Goal: Register for event/course

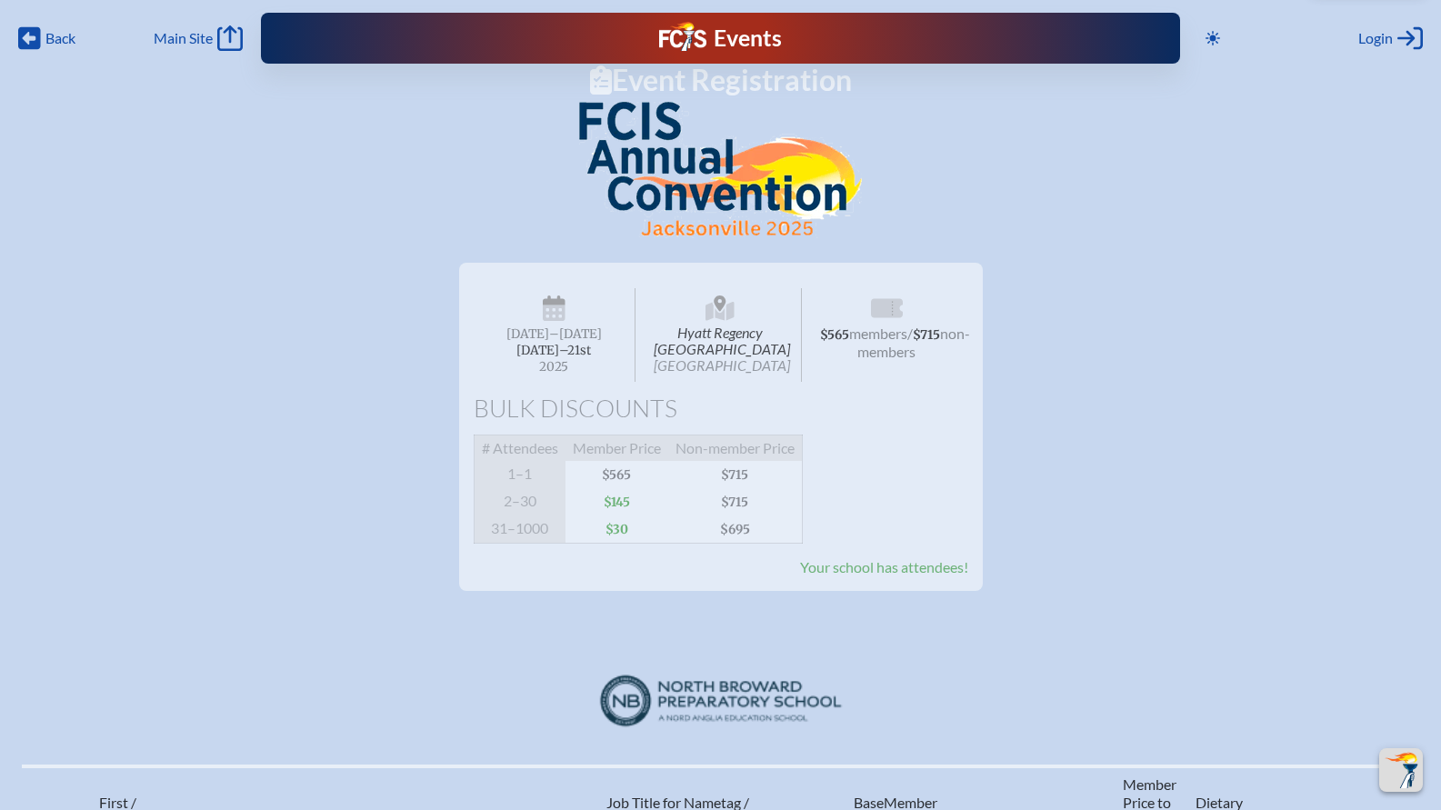
scroll to position [1166, 7]
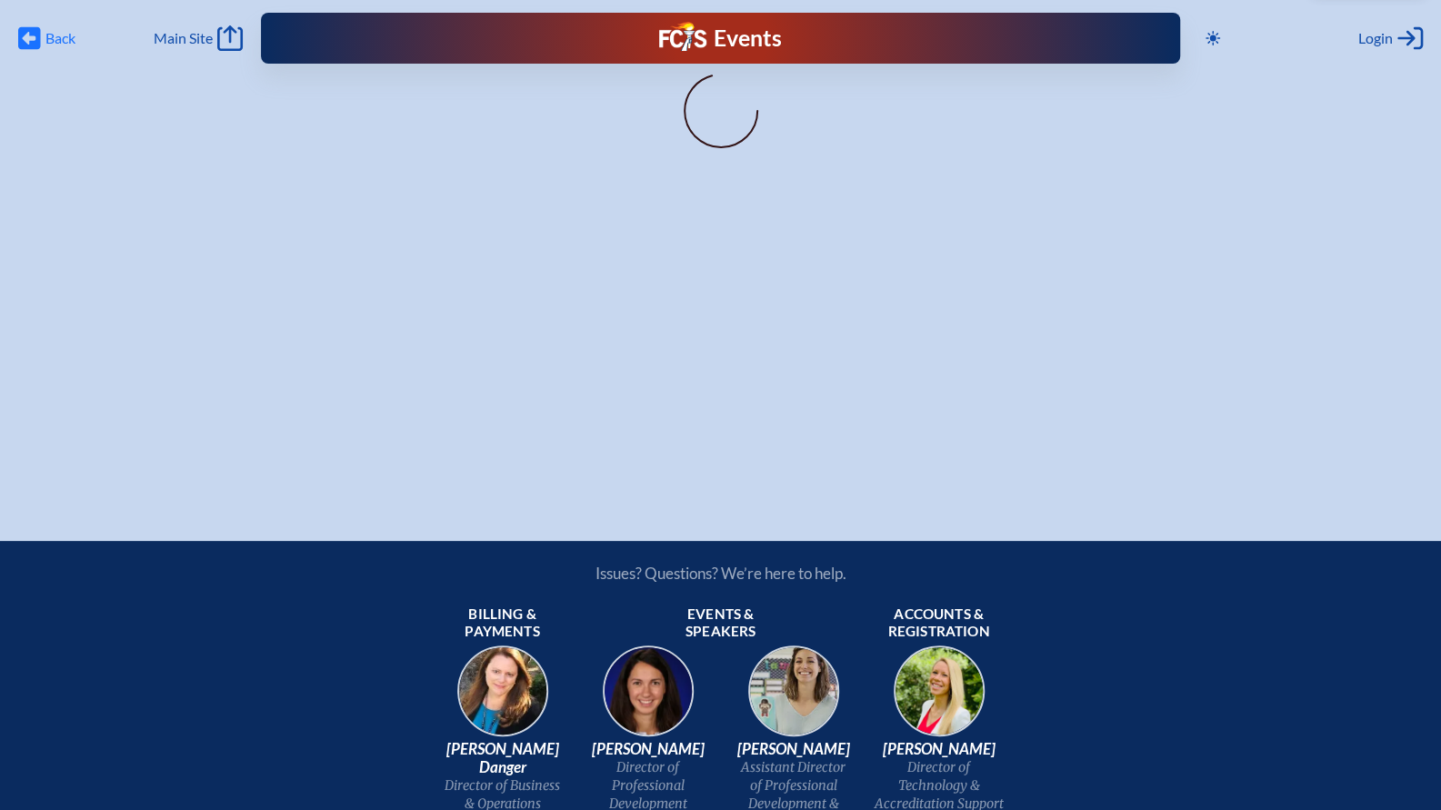
click at [62, 35] on span "Back" at bounding box center [60, 38] width 30 height 18
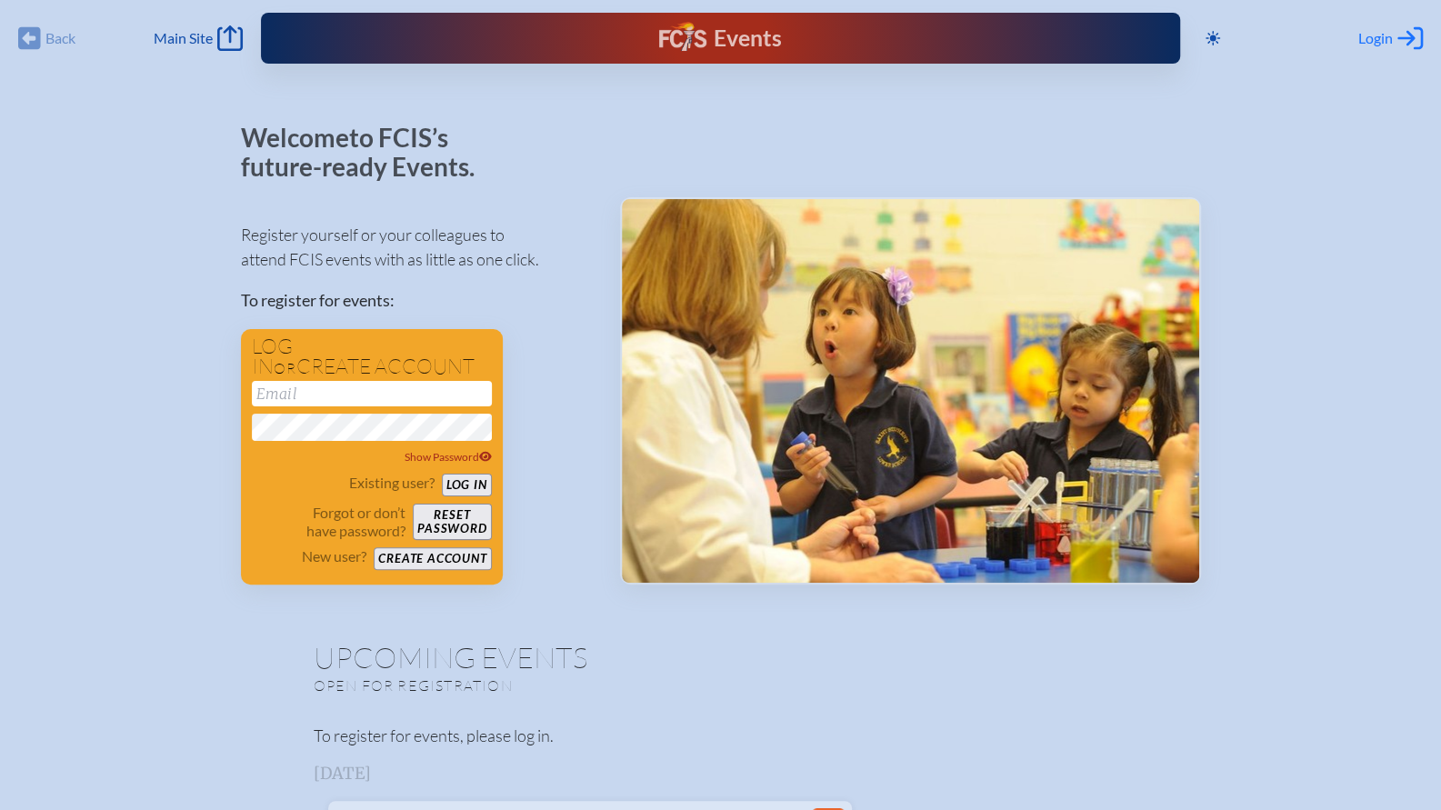
click at [1371, 32] on span "Login" at bounding box center [1375, 38] width 35 height 18
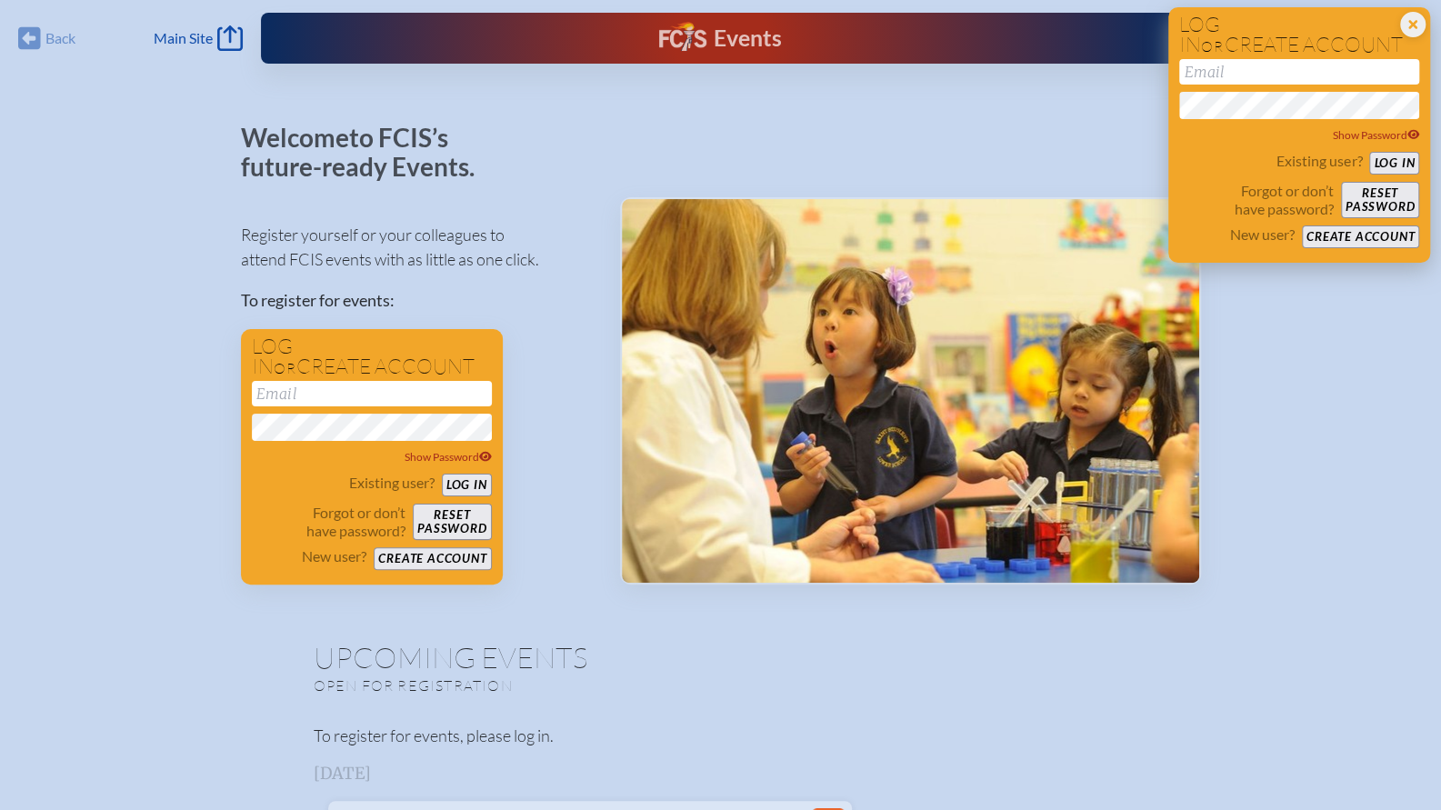
click at [1286, 75] on input "email" at bounding box center [1299, 71] width 240 height 25
type input "[PERSON_NAME][EMAIL_ADDRESS][PERSON_NAME][DOMAIN_NAME]"
click at [1389, 158] on button "Log in" at bounding box center [1394, 163] width 50 height 23
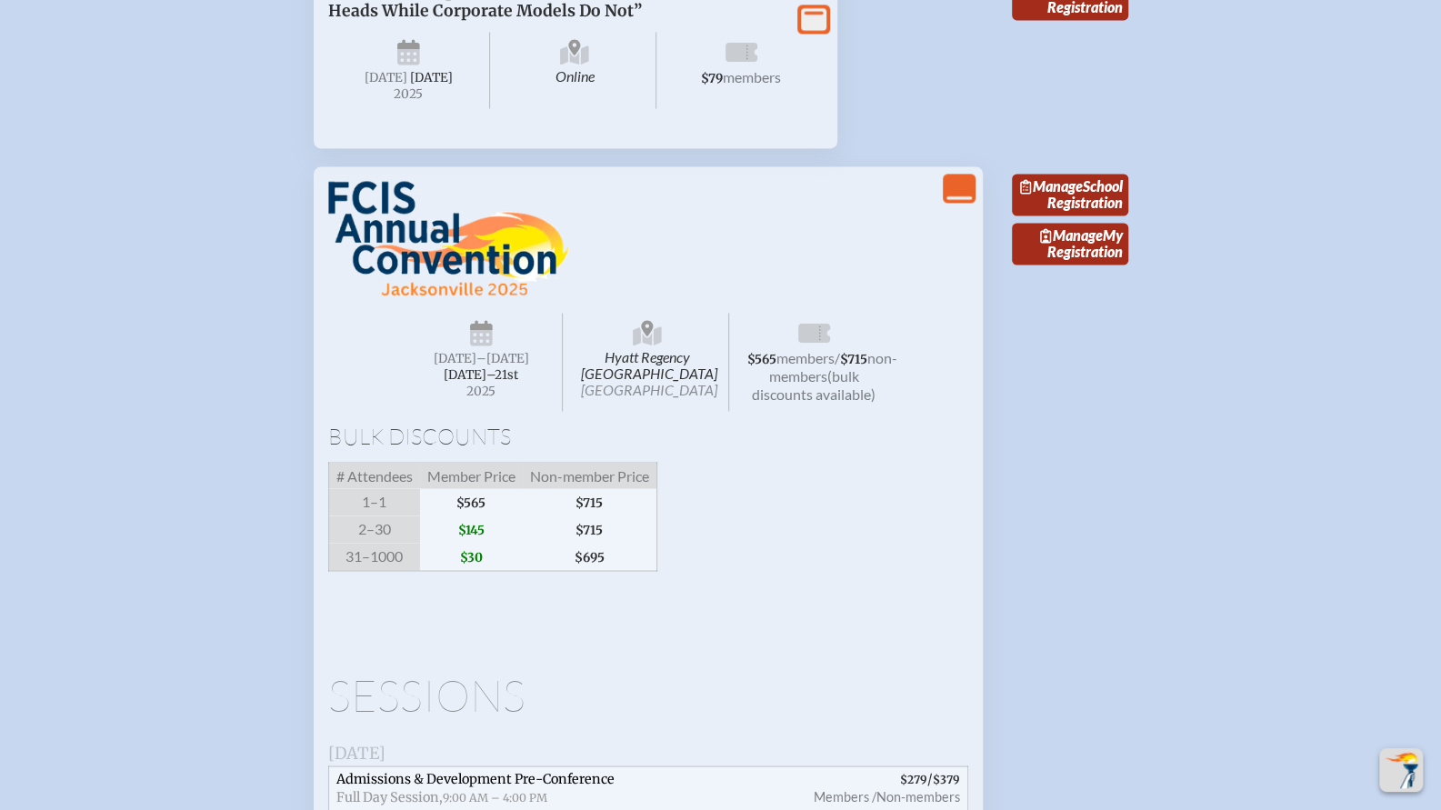
scroll to position [1709, 0]
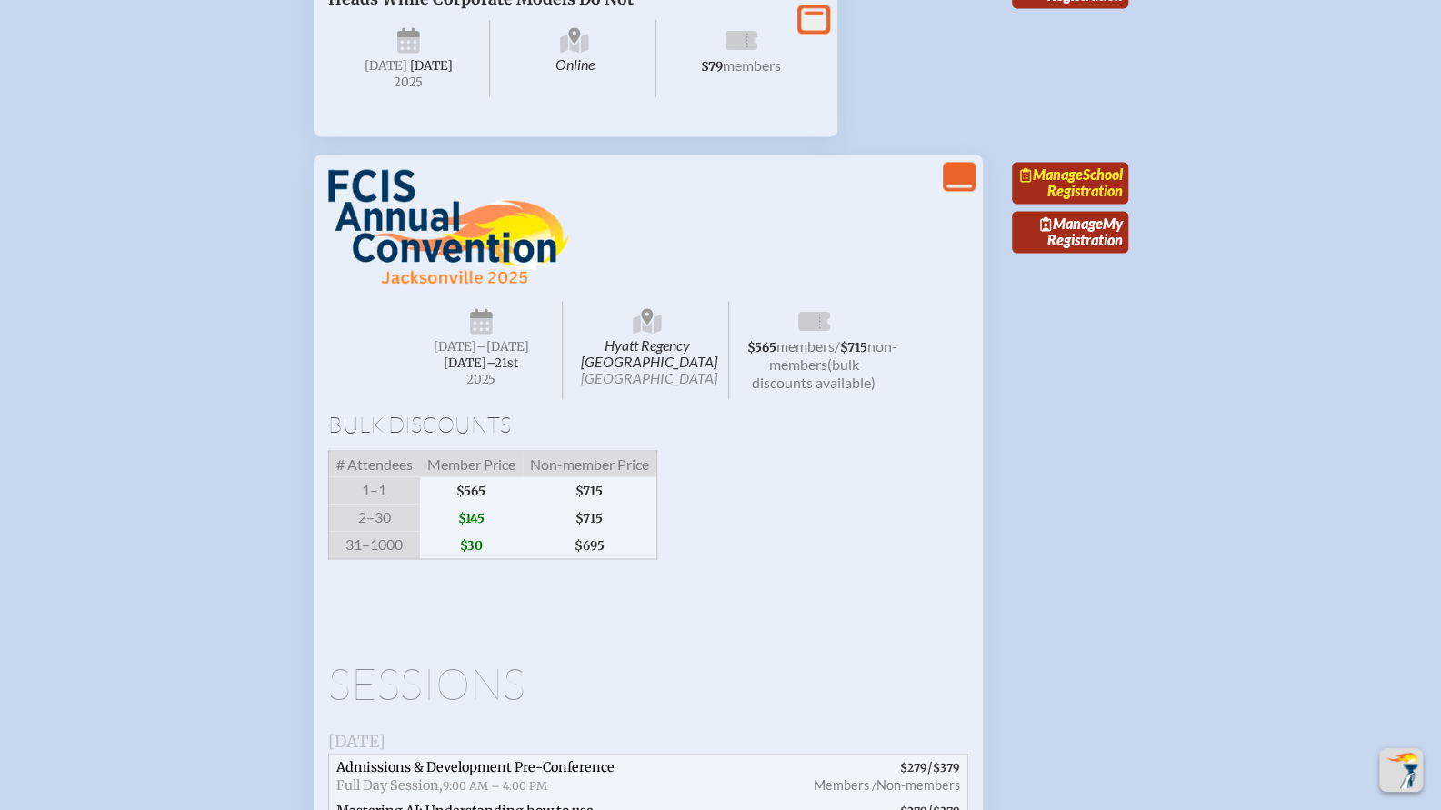
click at [1079, 204] on link "Manage School Registration" at bounding box center [1070, 183] width 116 height 42
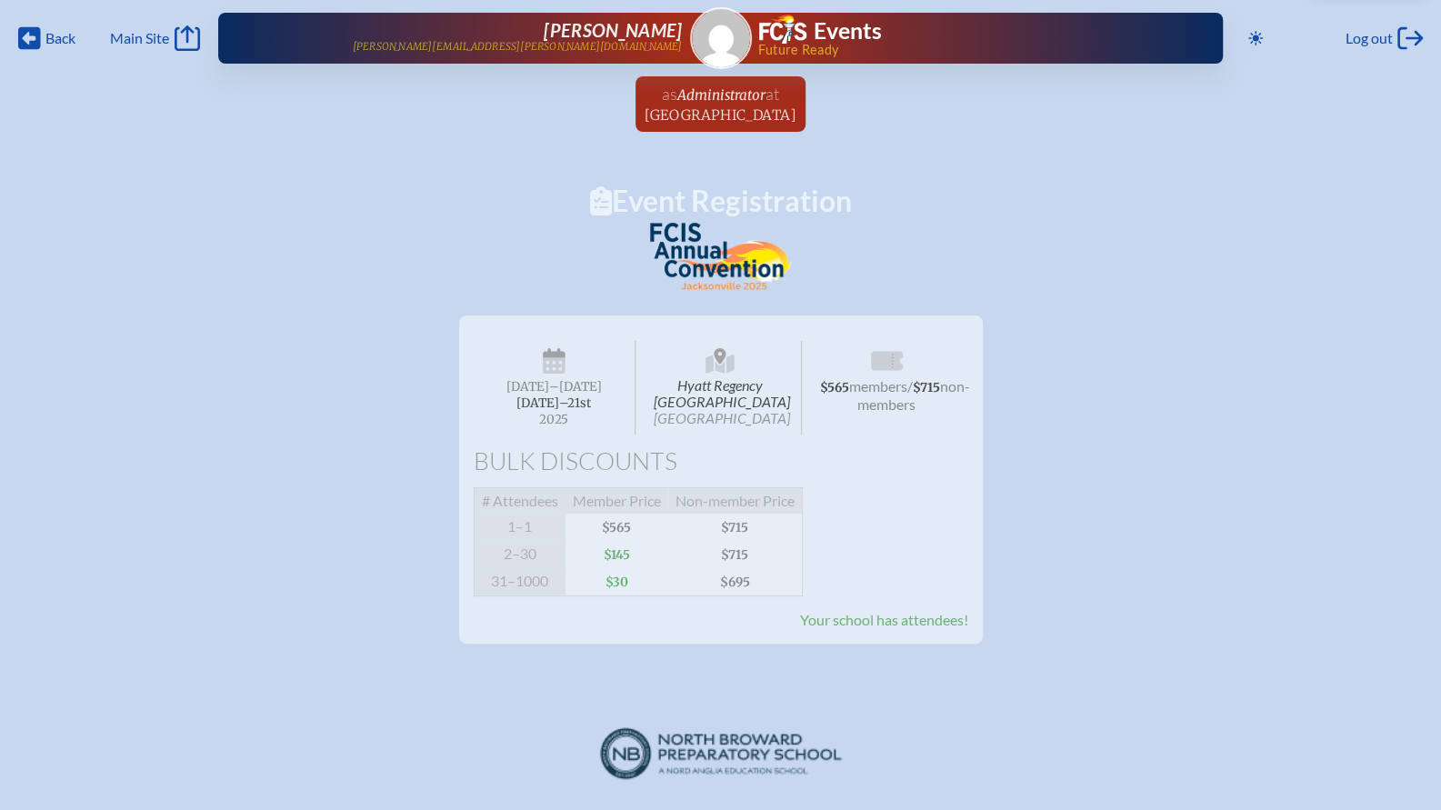
click at [816, 628] on span "Your school has attendees!" at bounding box center [884, 619] width 168 height 17
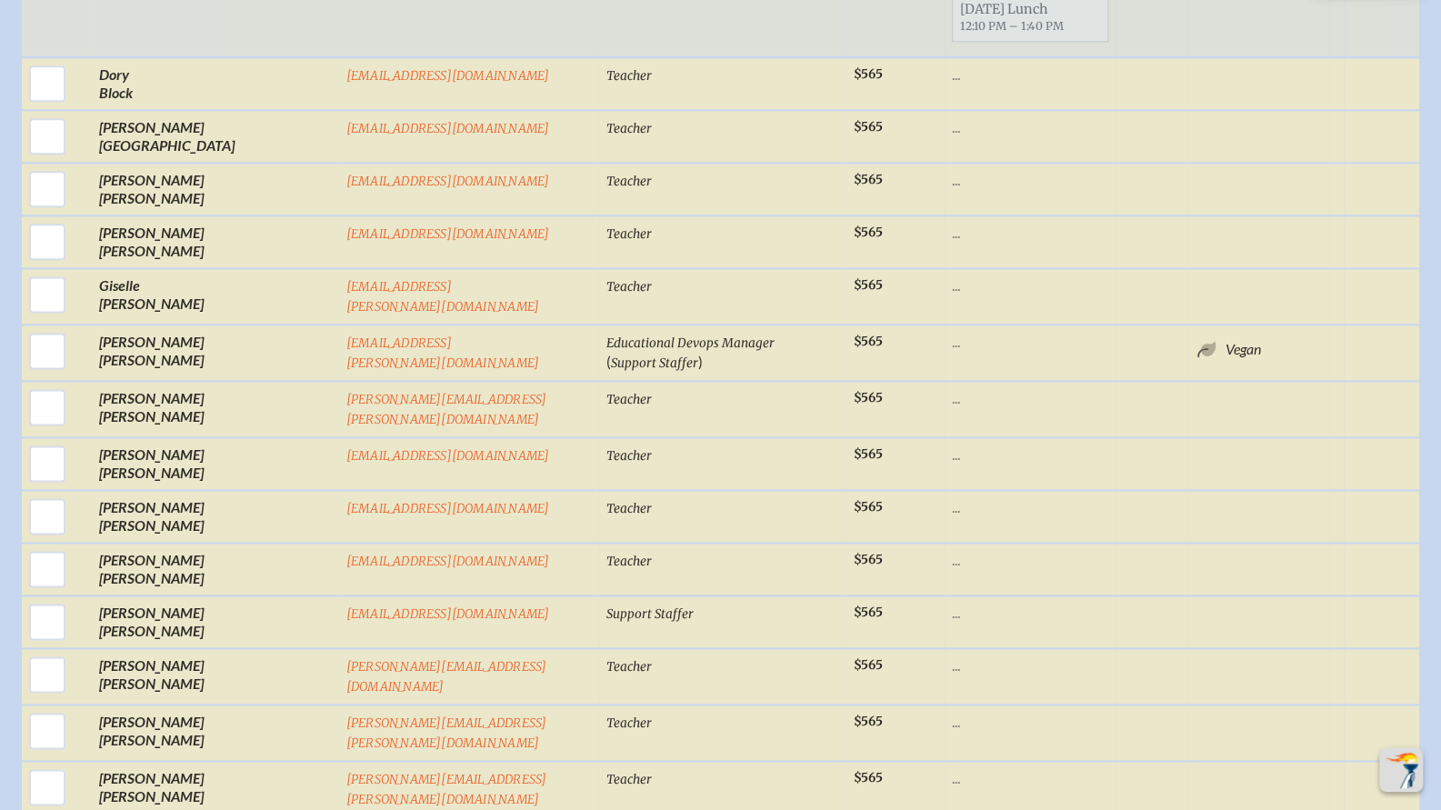
scroll to position [1348, 0]
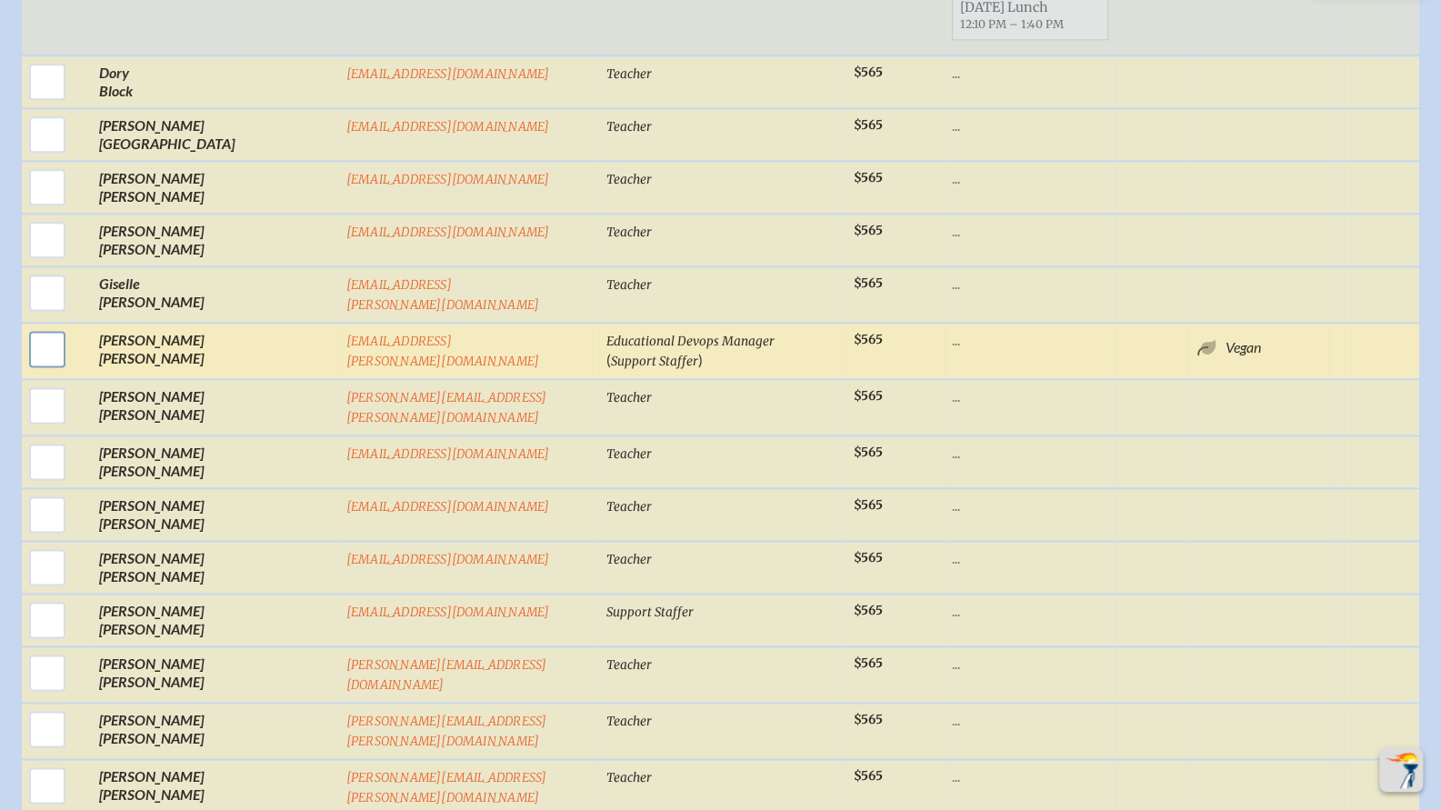
click at [34, 348] on input "checkbox" at bounding box center [47, 348] width 45 height 45
checkbox input "true"
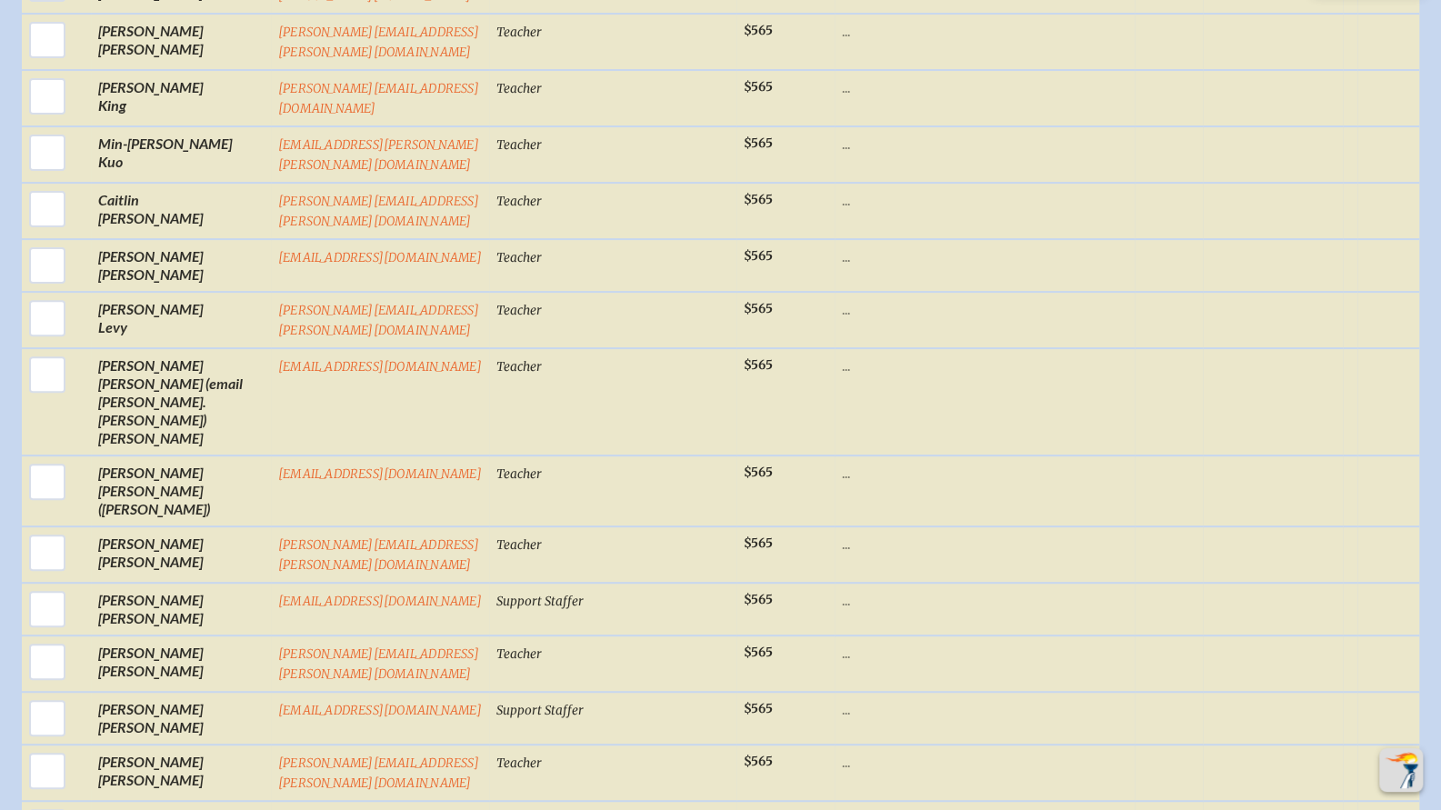
scroll to position [4568, 0]
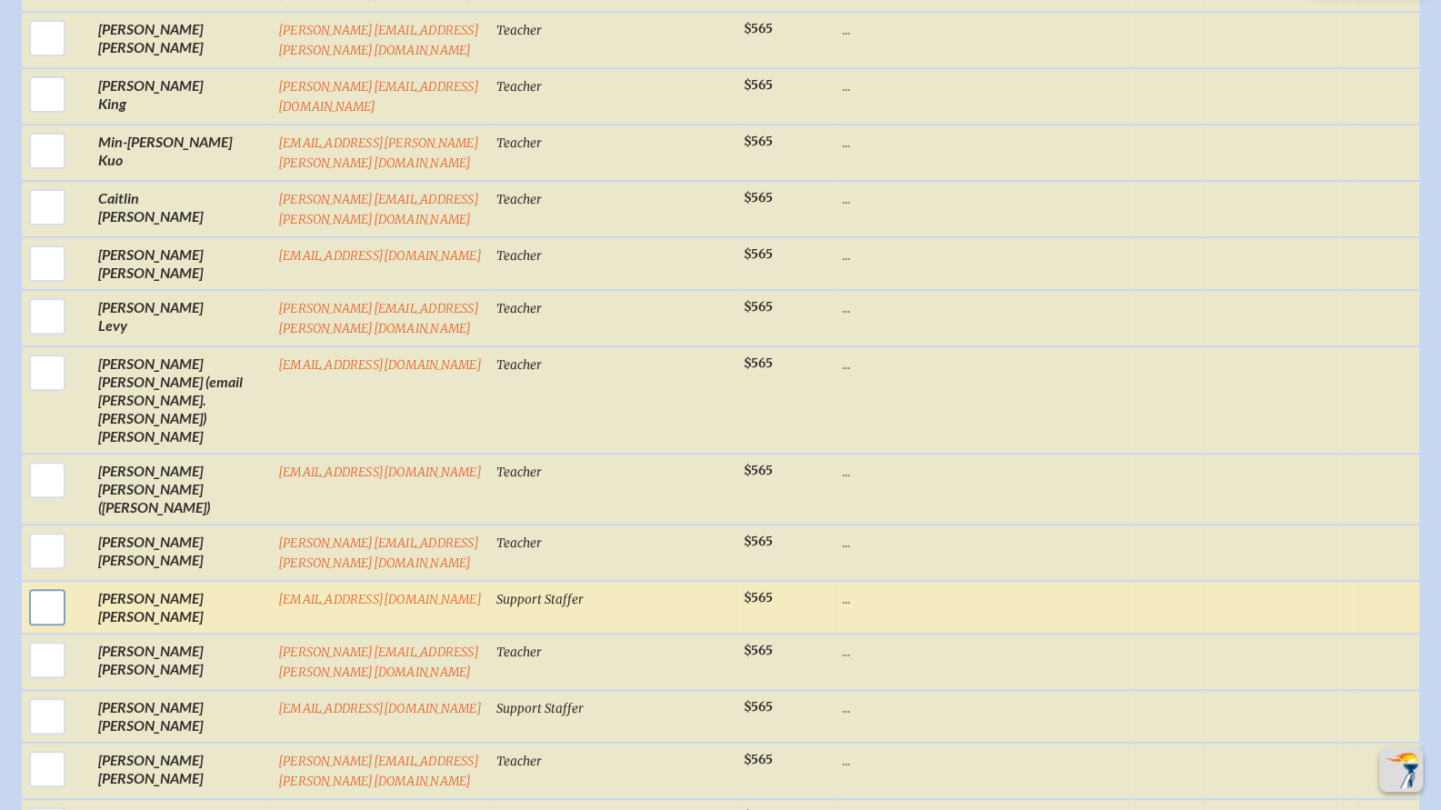
click at [38, 585] on input "checkbox" at bounding box center [47, 607] width 45 height 45
checkbox input "true"
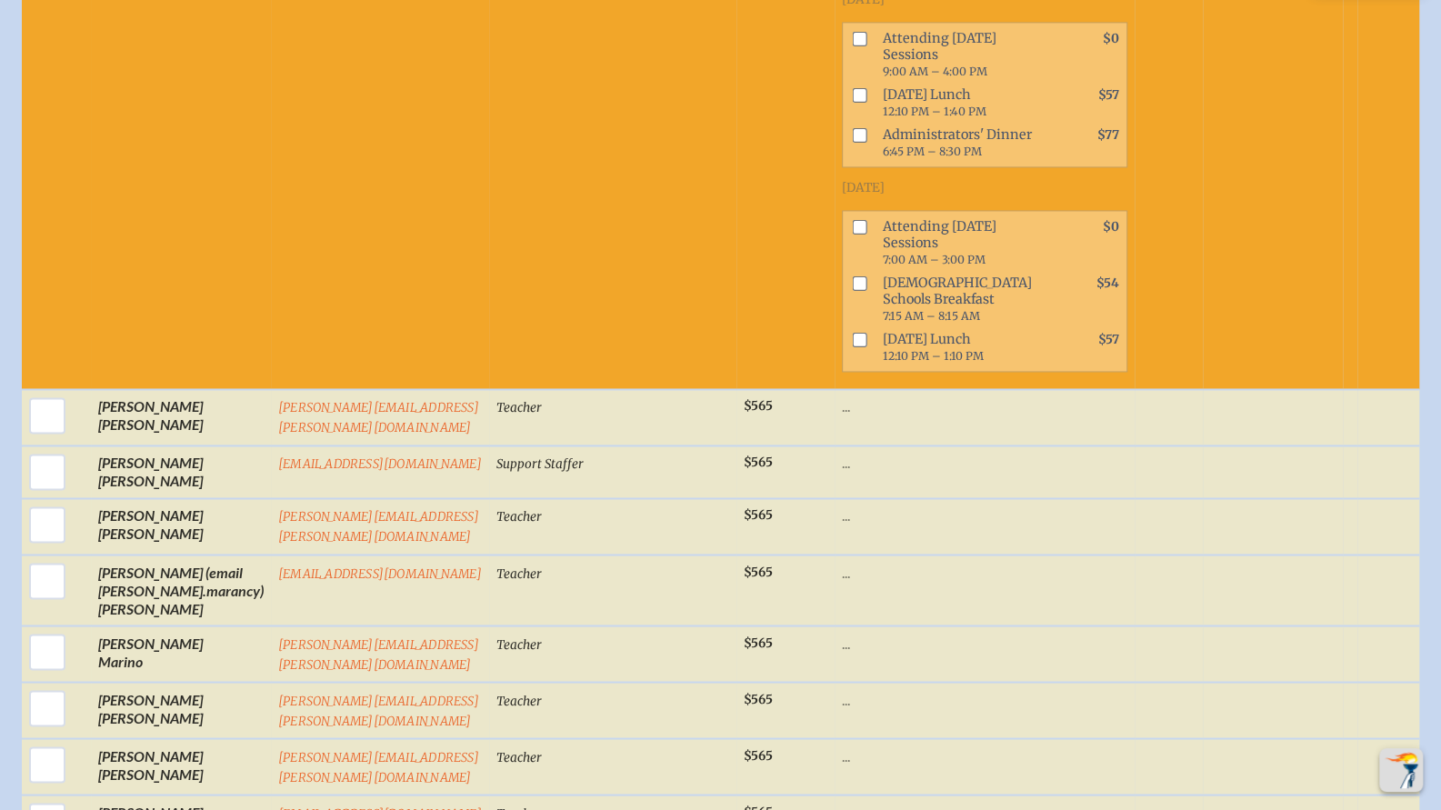
scroll to position [5933, 0]
checkbox input "true"
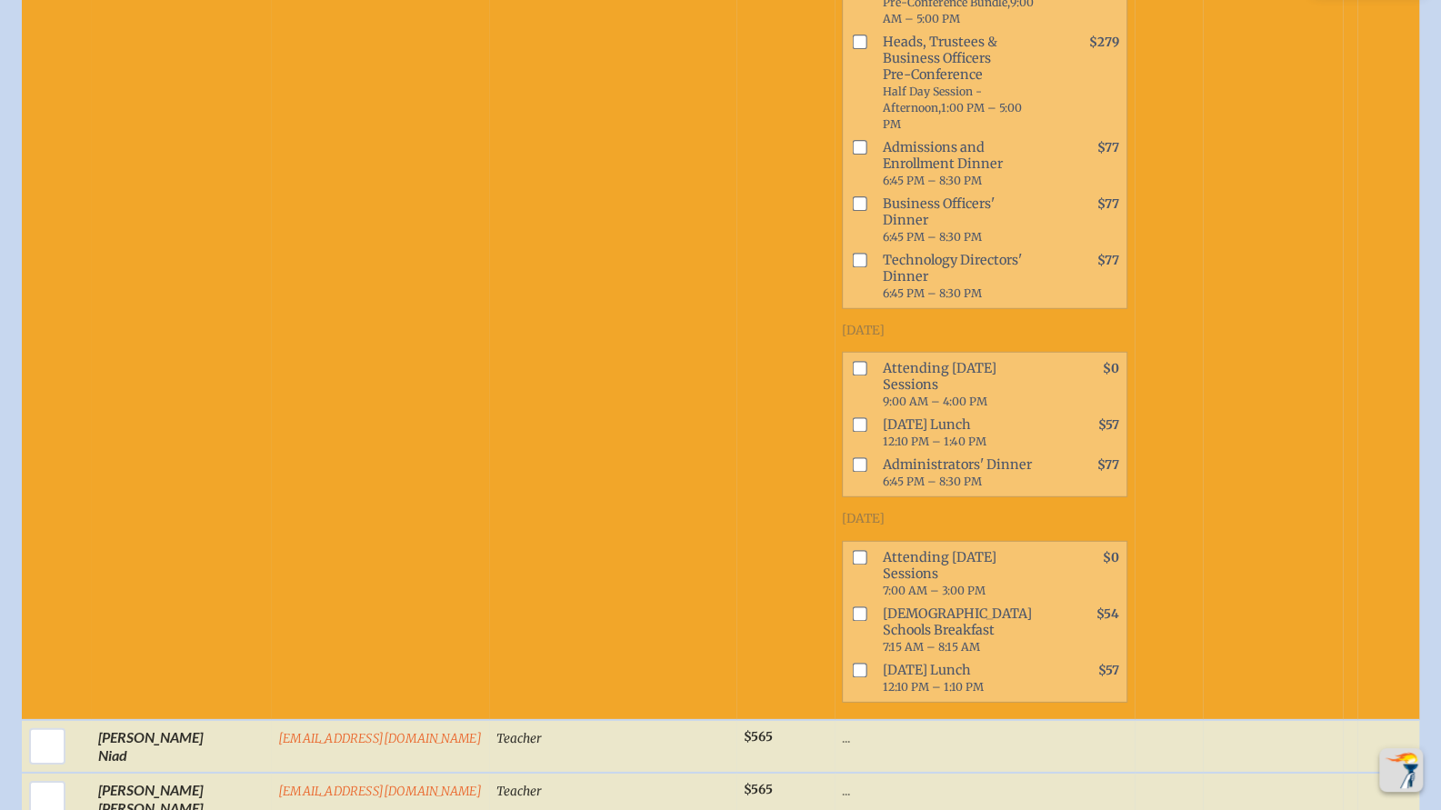
scroll to position [7343, 0]
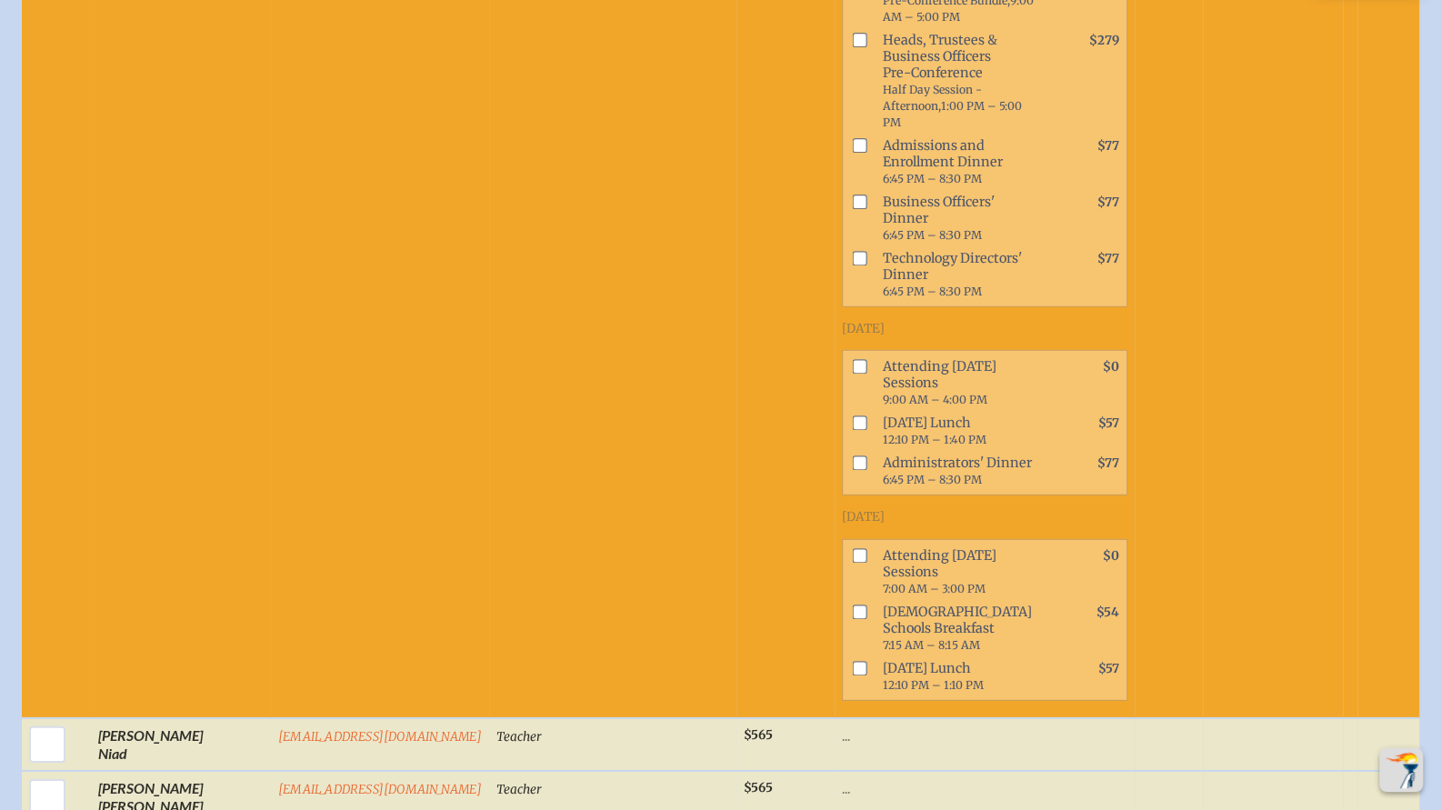
checkbox input "true"
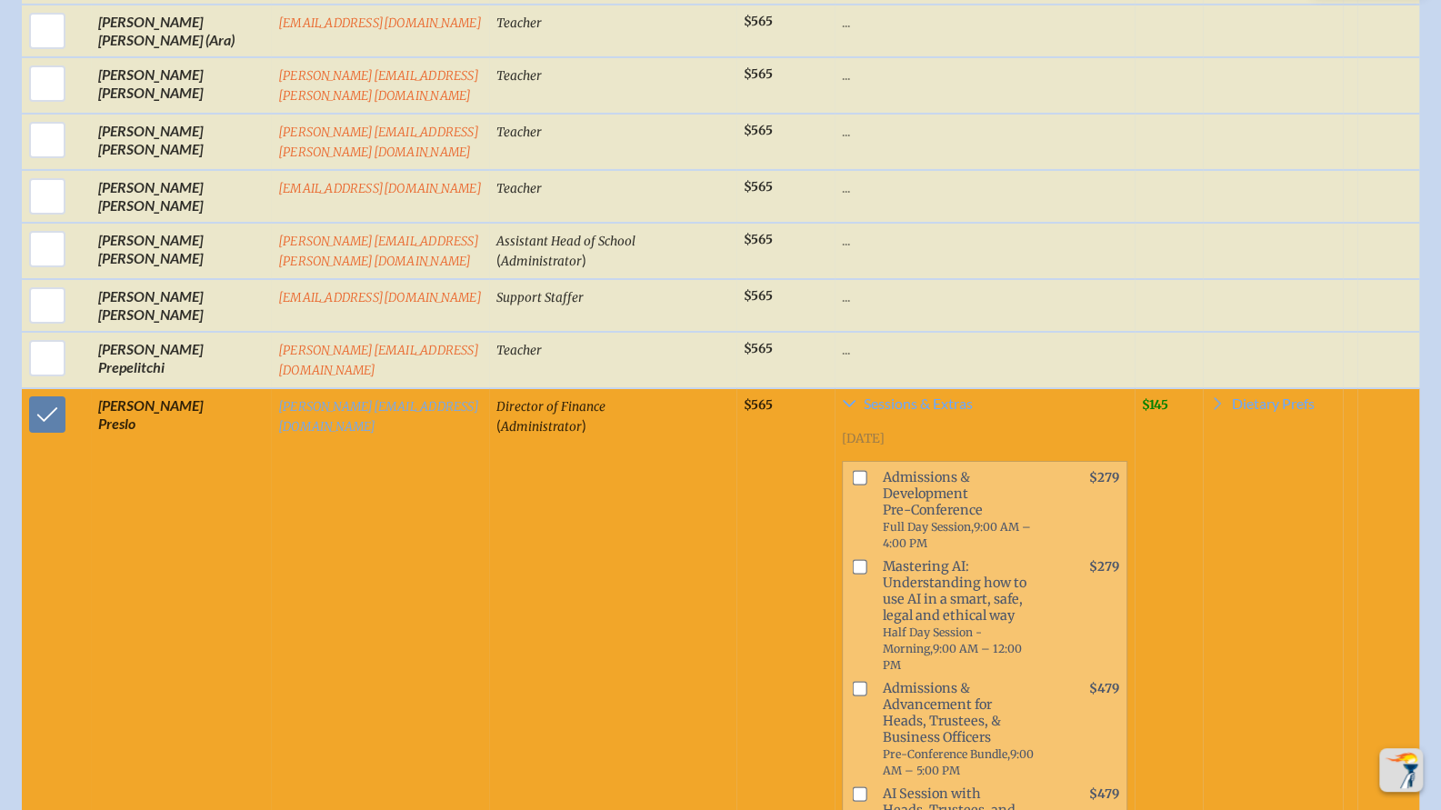
scroll to position [8232, 14]
checkbox input "true"
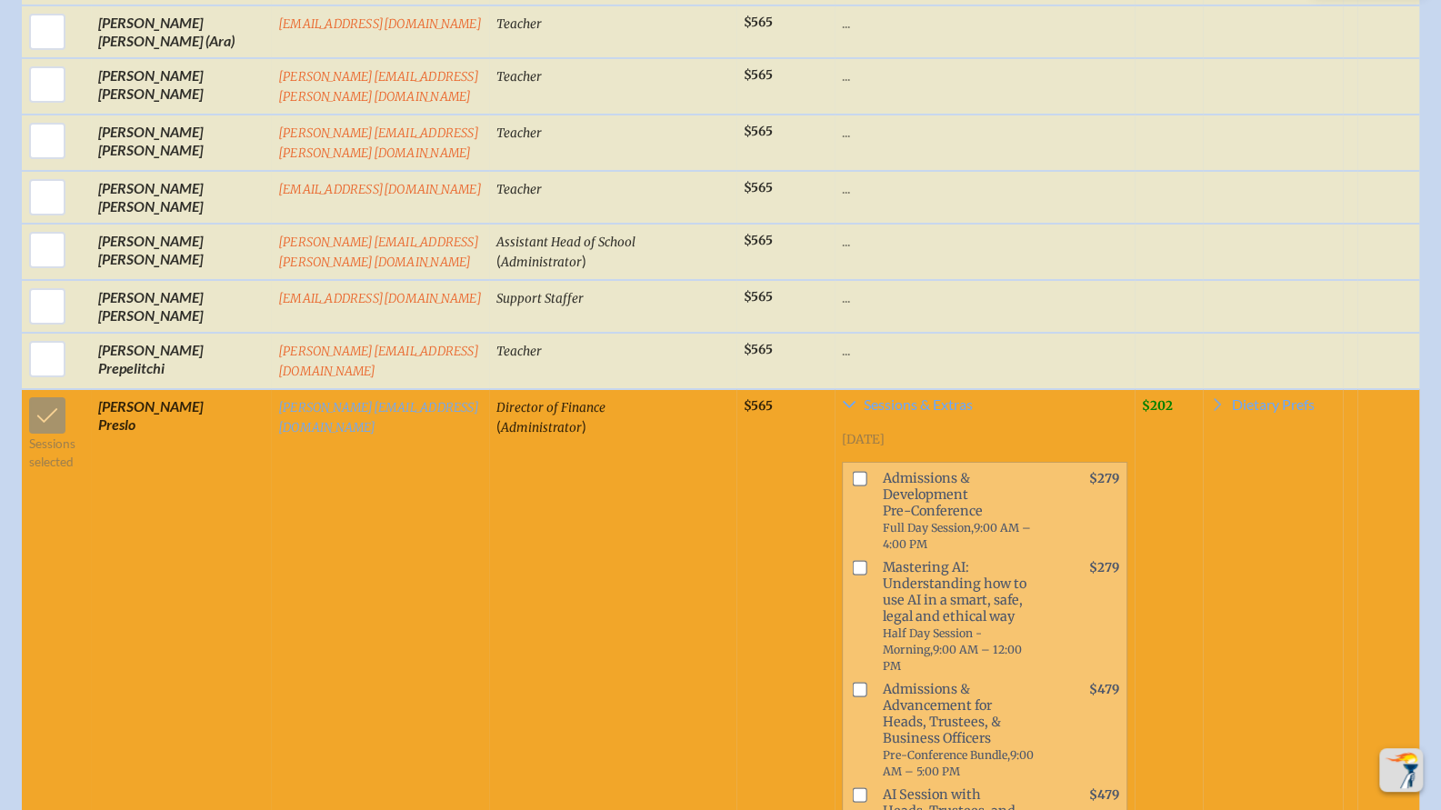
checkbox input "true"
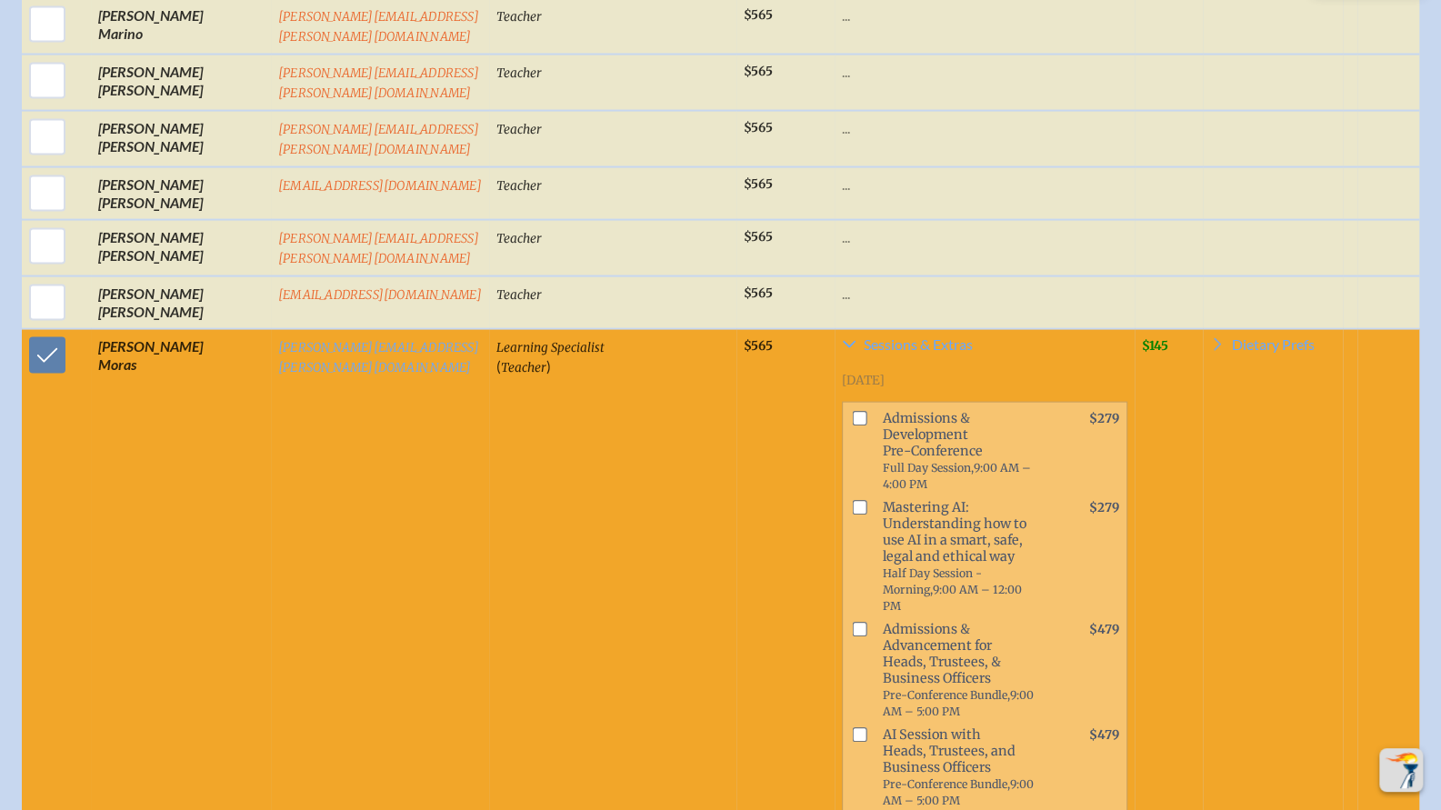
scroll to position [6580, 14]
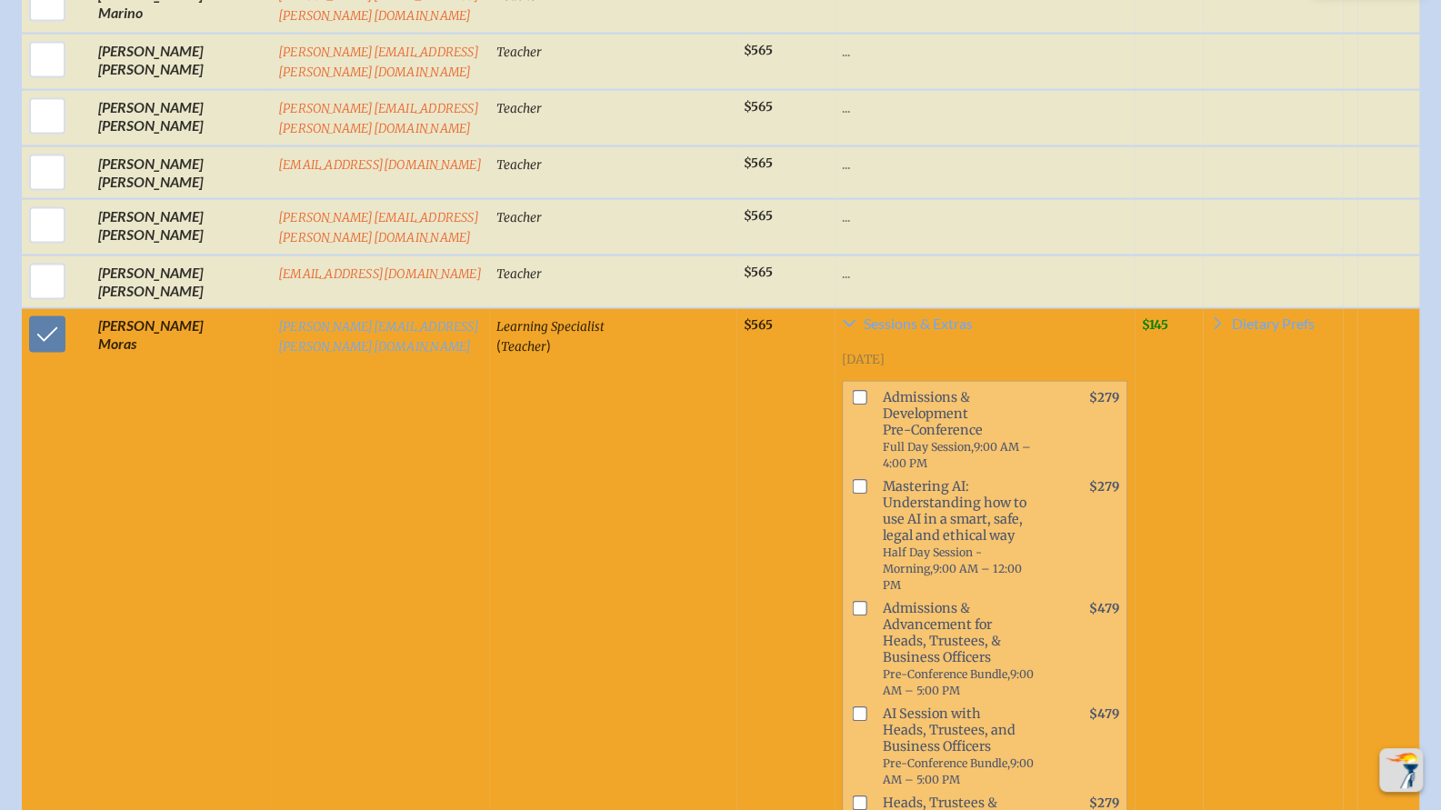
checkbox input "true"
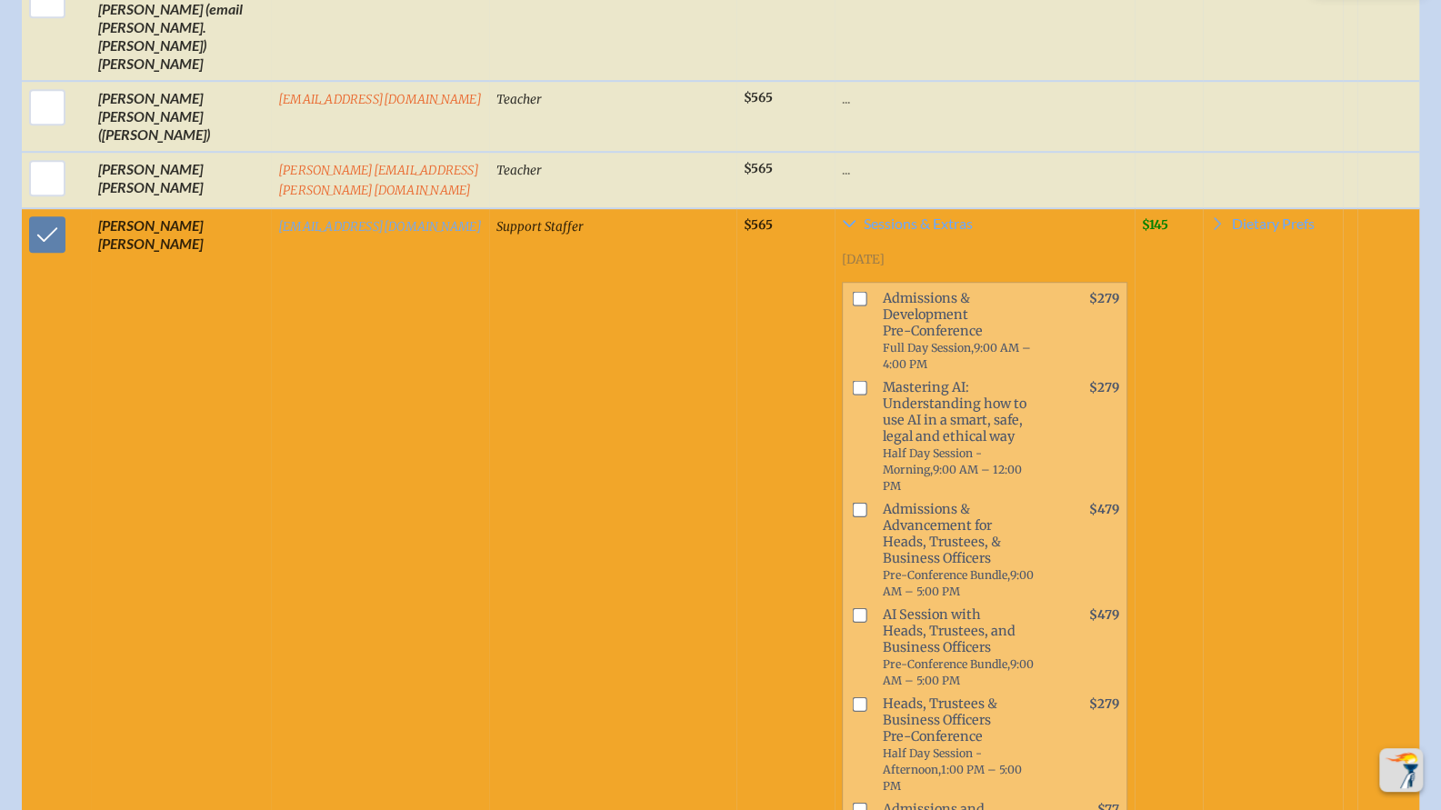
scroll to position [4964, 14]
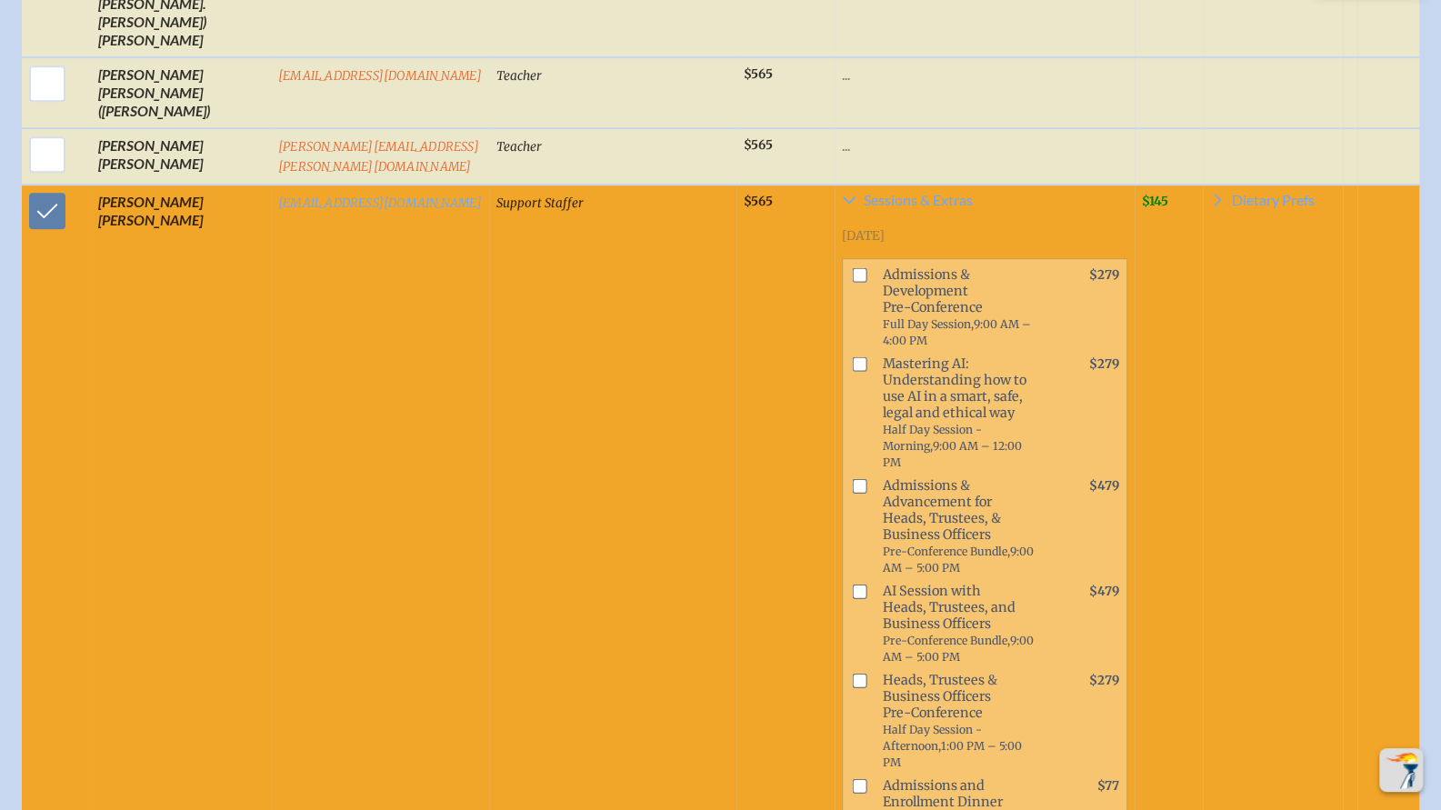
checkbox input "true"
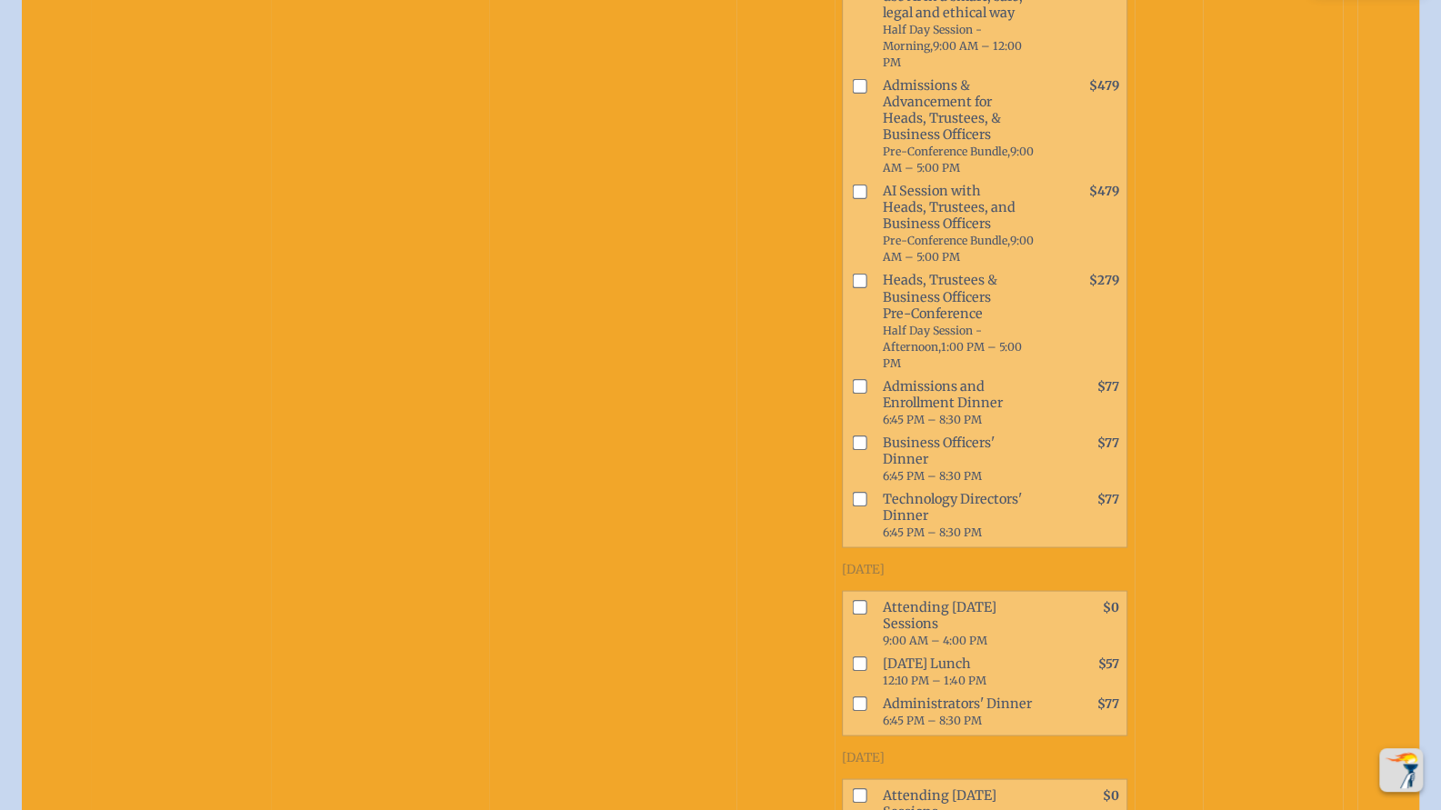
scroll to position [1876, 14]
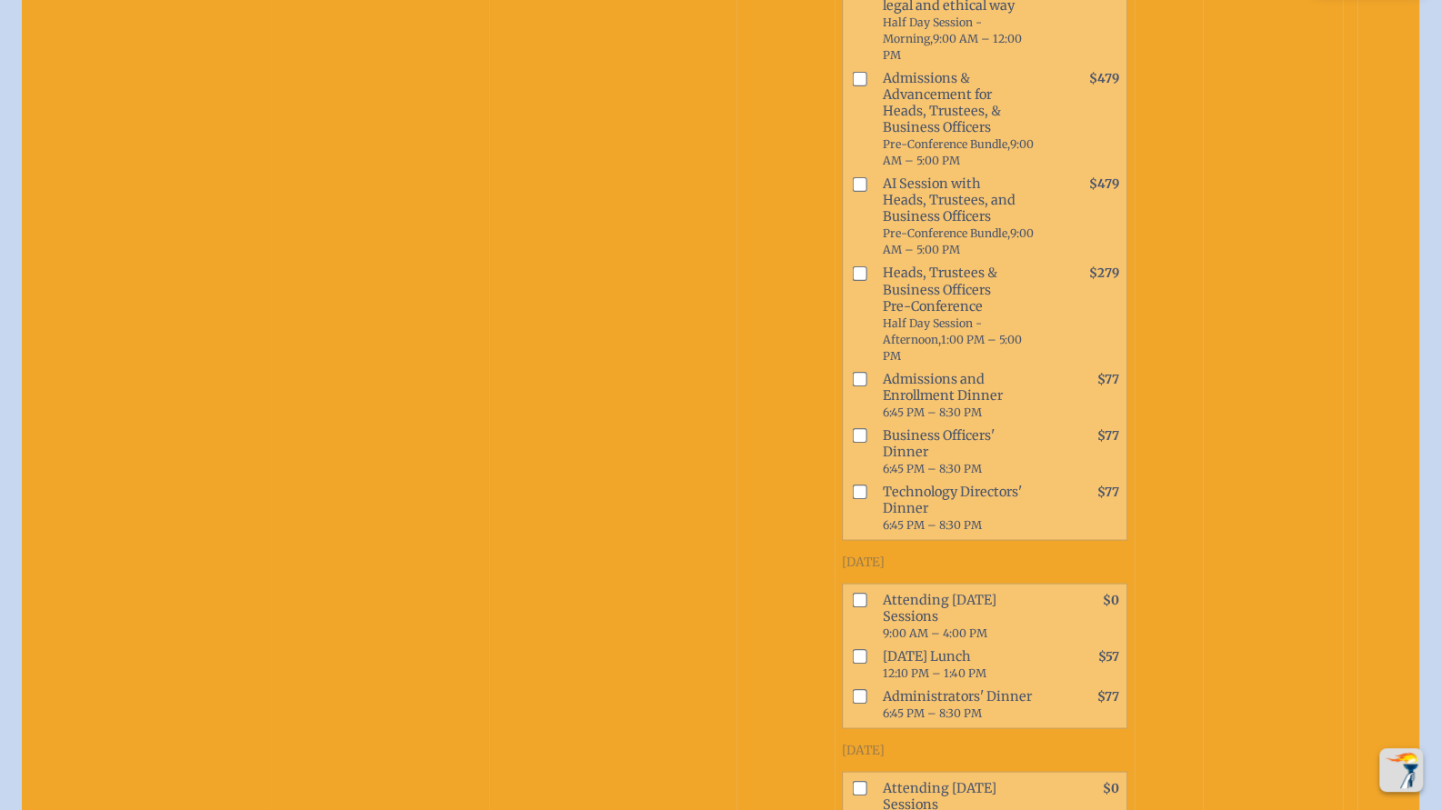
click at [852, 593] on input "checkbox" at bounding box center [859, 600] width 15 height 15
checkbox input "true"
click at [852, 649] on input "checkbox" at bounding box center [859, 656] width 15 height 15
checkbox input "true"
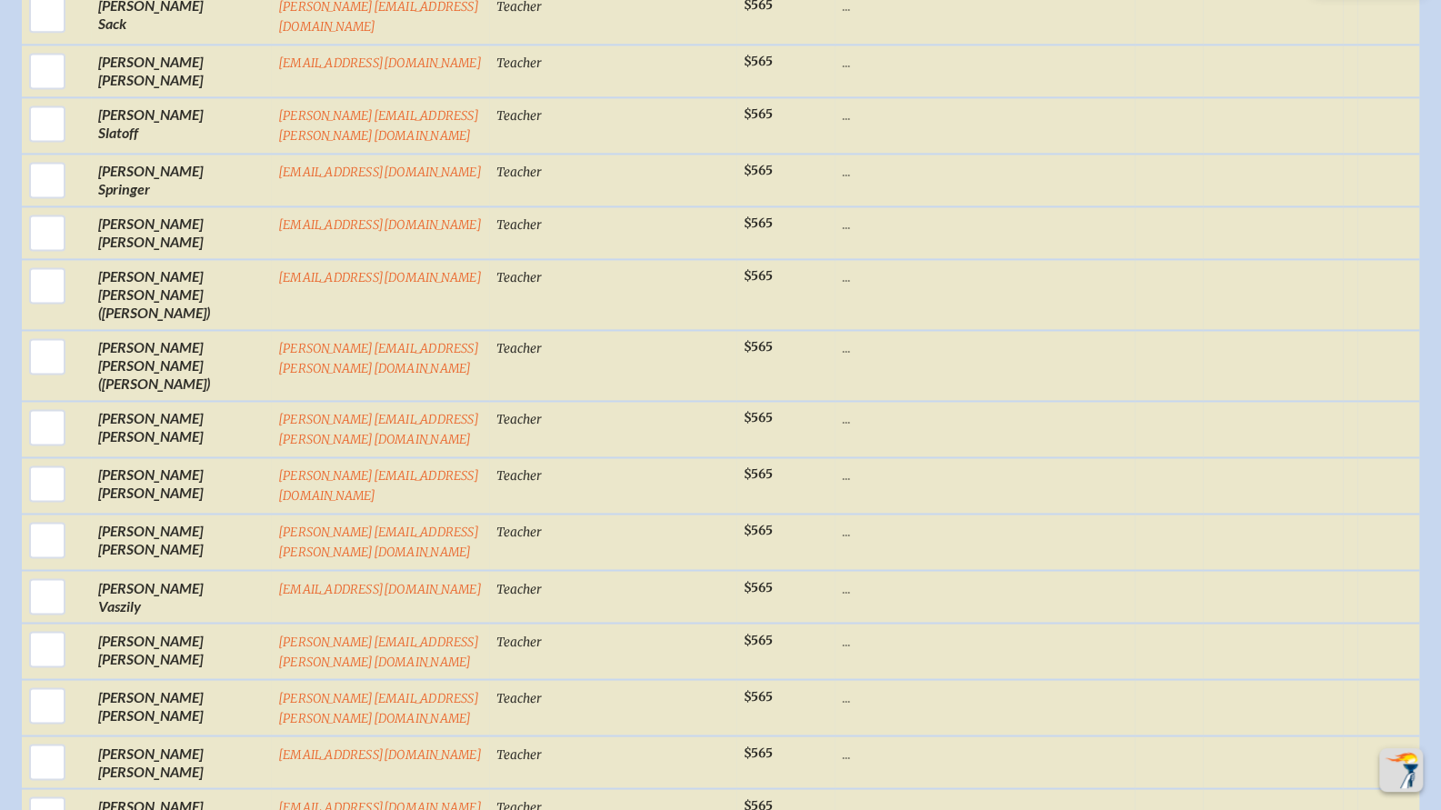
scroll to position [10219, 14]
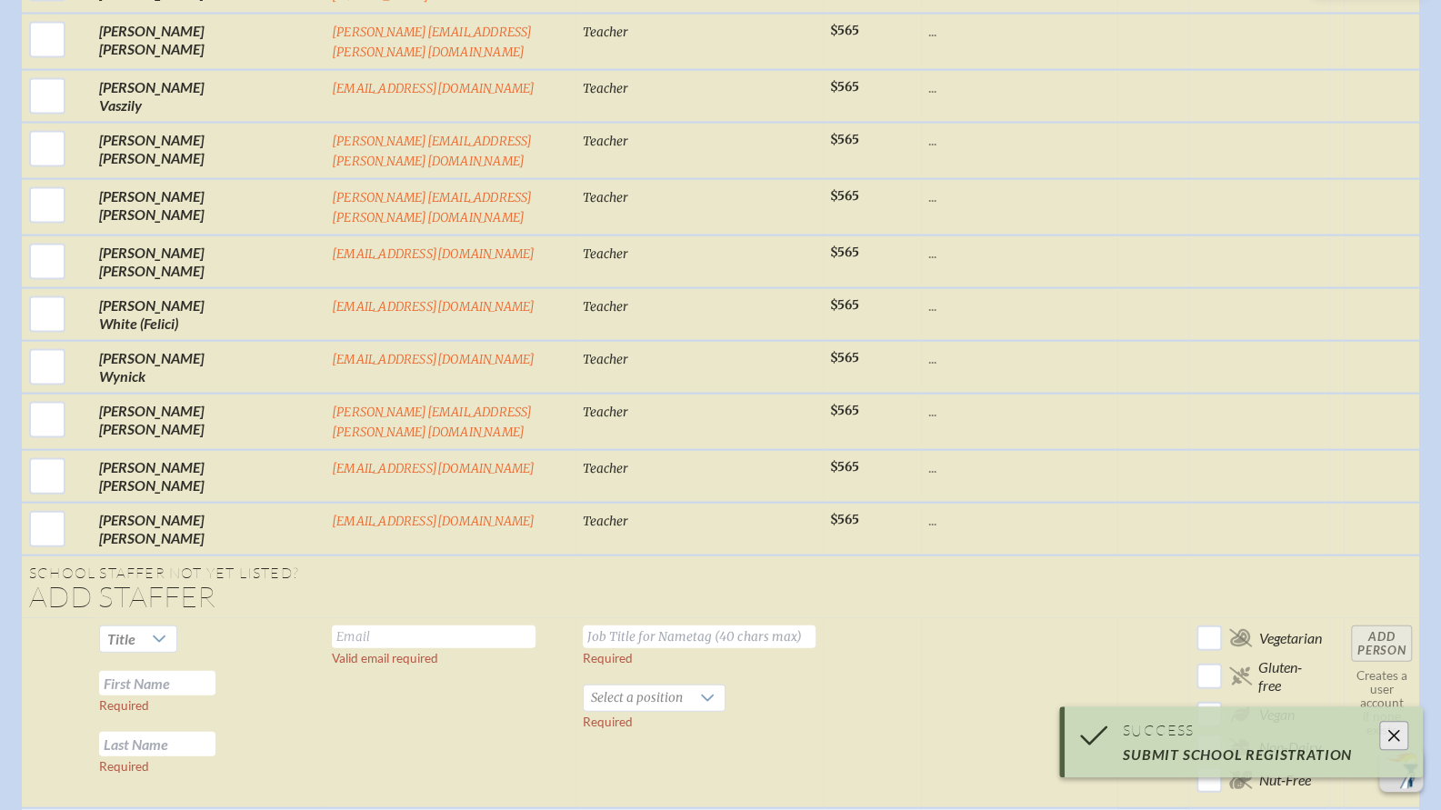
scroll to position [6668, 14]
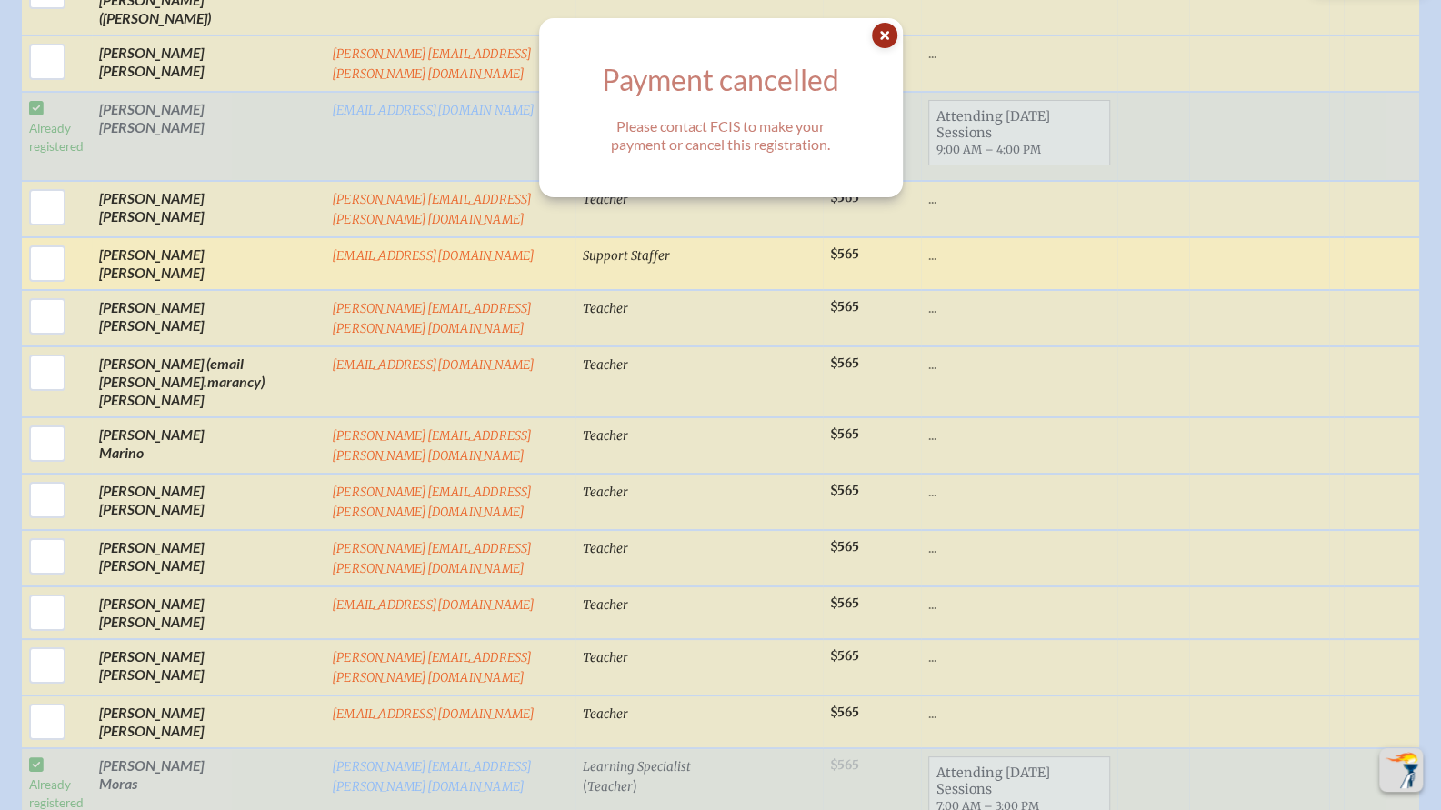
scroll to position [4081, 0]
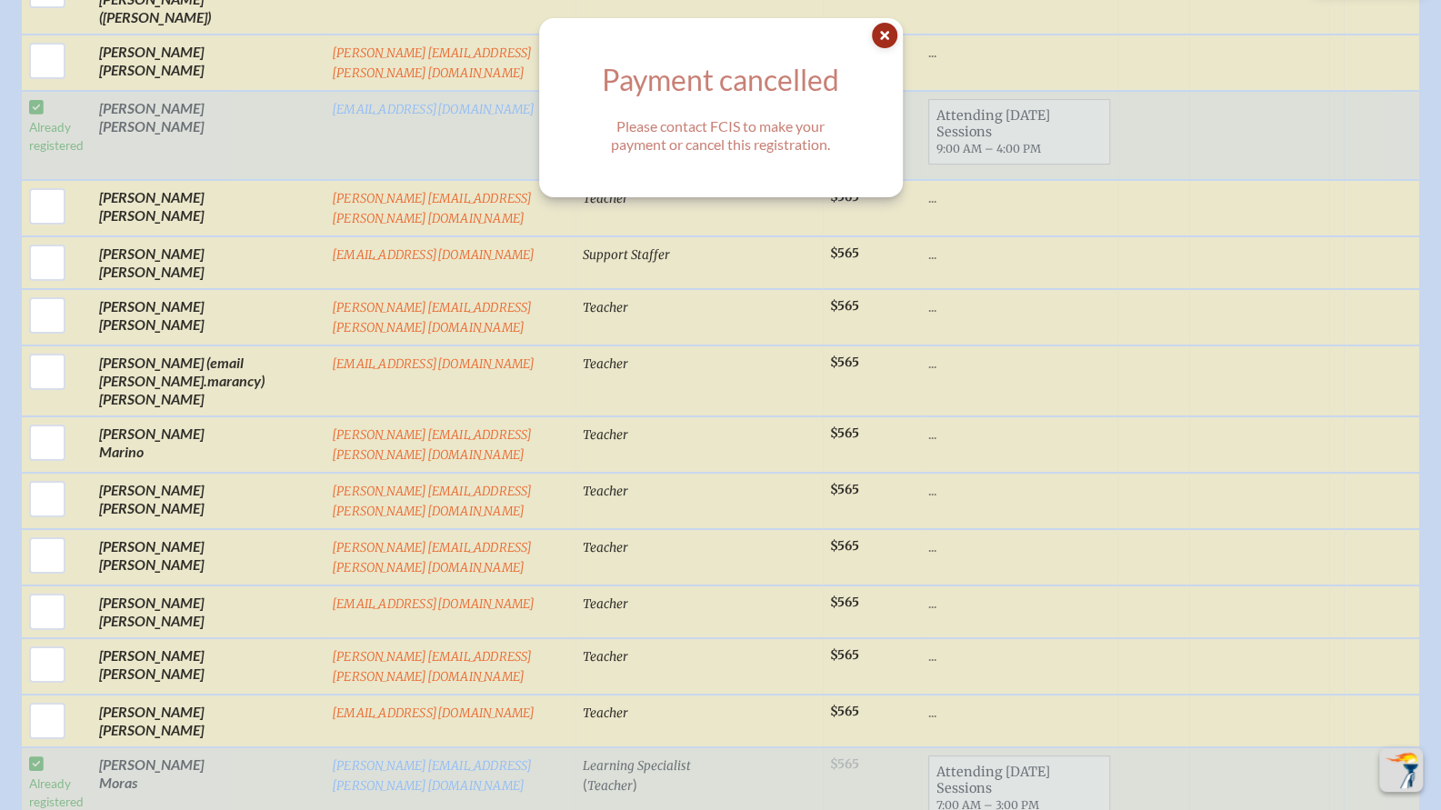
click at [887, 32] on icon at bounding box center [884, 35] width 25 height 25
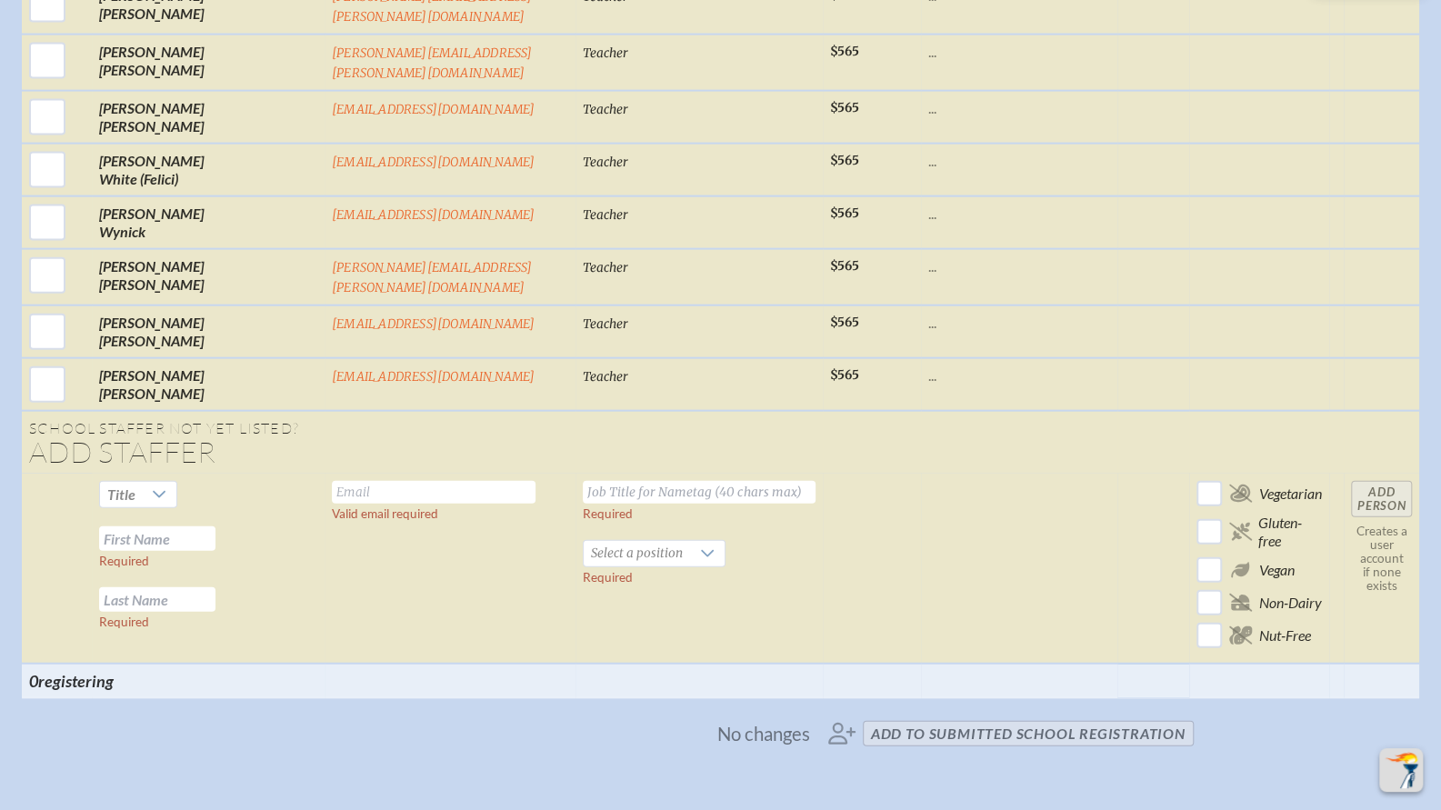
scroll to position [6768, 1]
click at [839, 716] on span "No changes add to submitted School Registration" at bounding box center [721, 736] width 960 height 40
click at [745, 726] on span "No changes" at bounding box center [763, 736] width 93 height 20
click at [901, 716] on span "No changes add to submitted School Registration" at bounding box center [721, 736] width 960 height 40
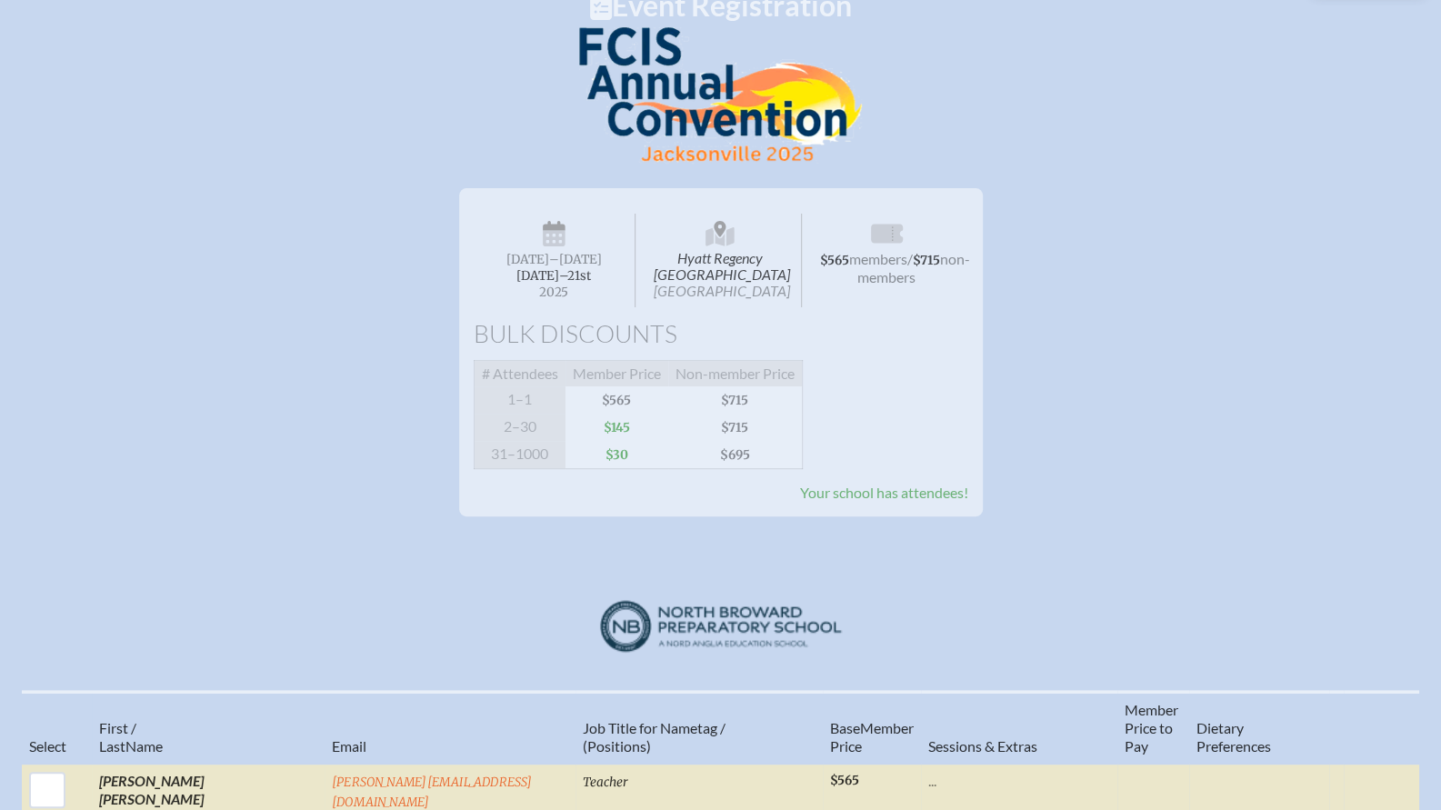
scroll to position [0, 1]
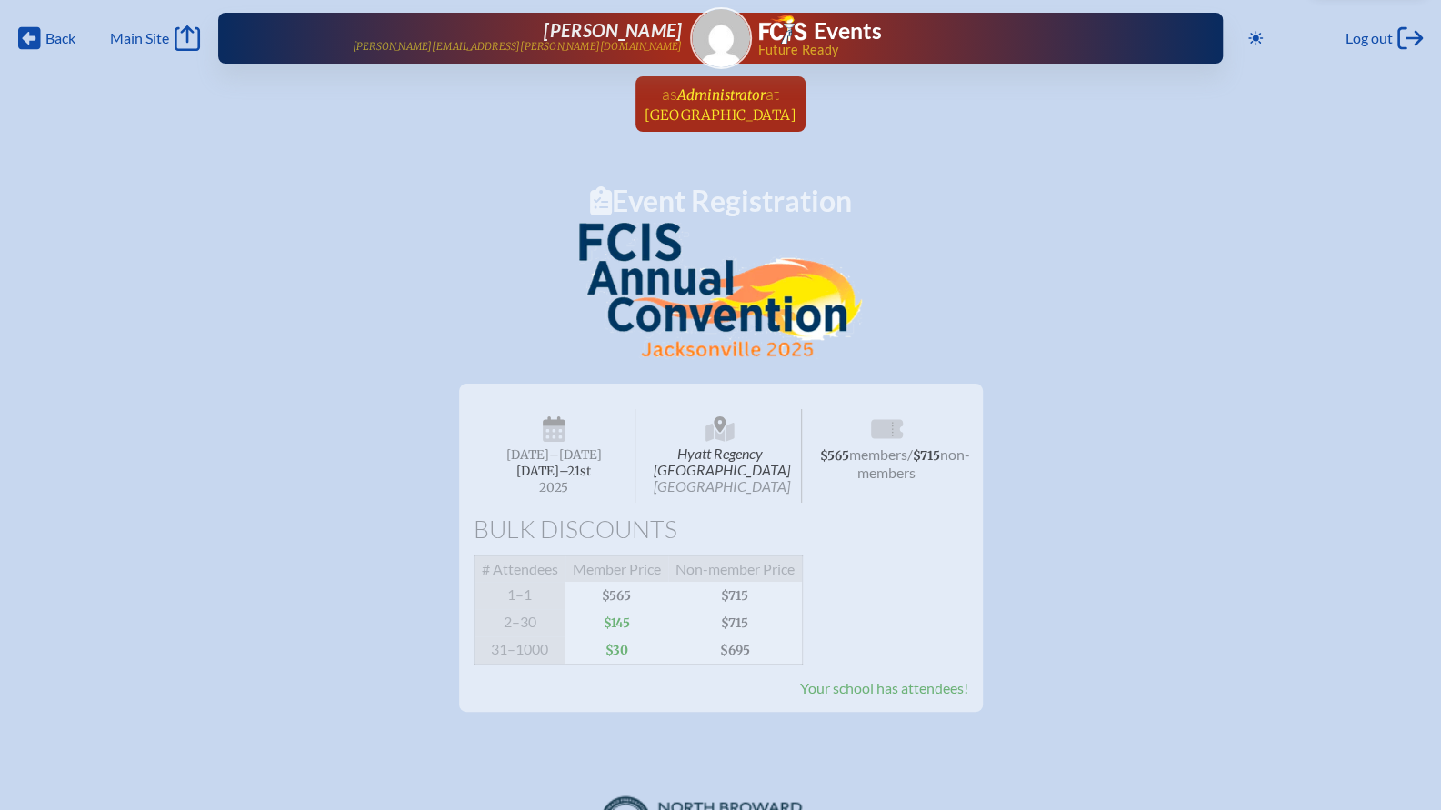
click at [677, 112] on span "[GEOGRAPHIC_DATA]" at bounding box center [721, 114] width 152 height 17
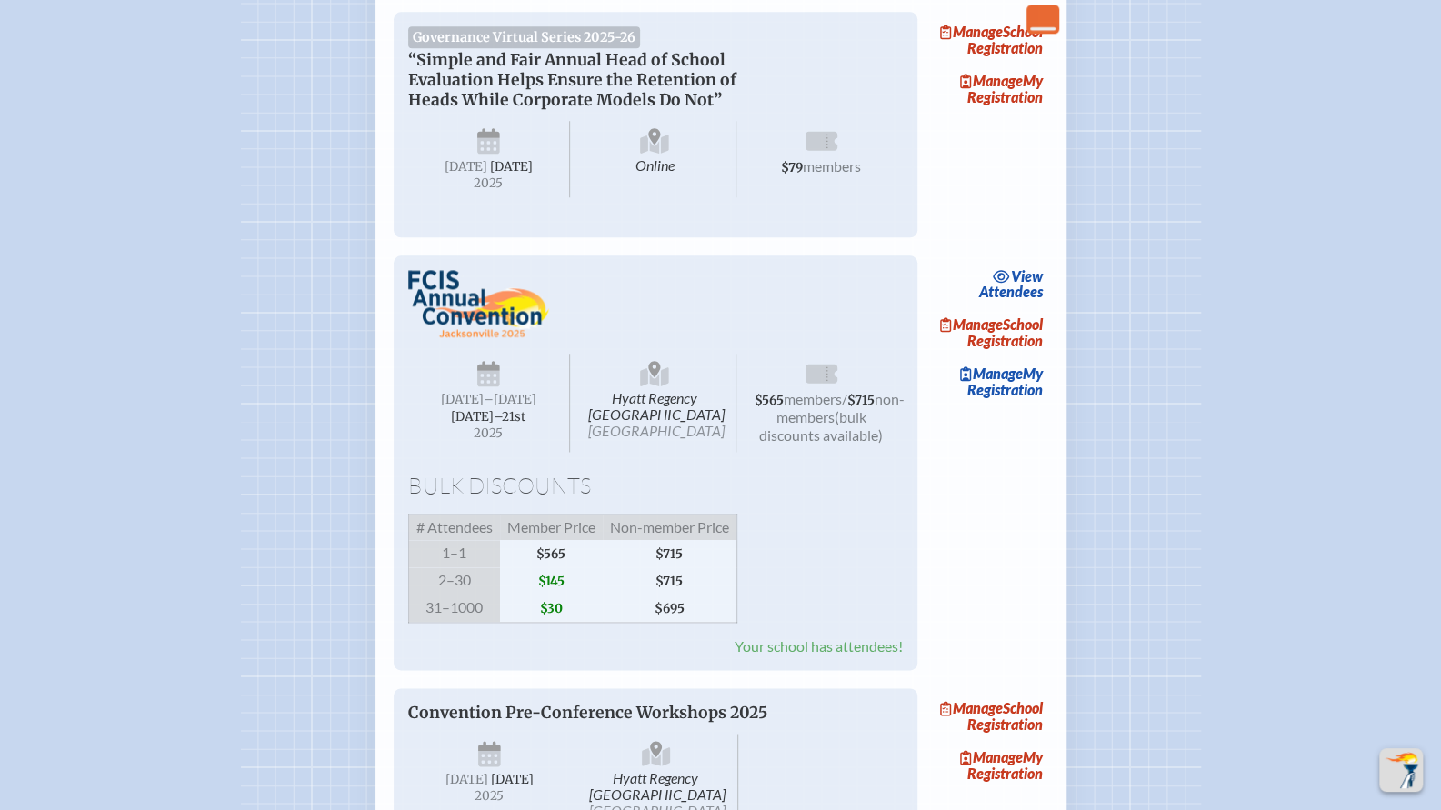
scroll to position [1215, 0]
click at [994, 355] on link "Manage School Registration" at bounding box center [990, 334] width 116 height 42
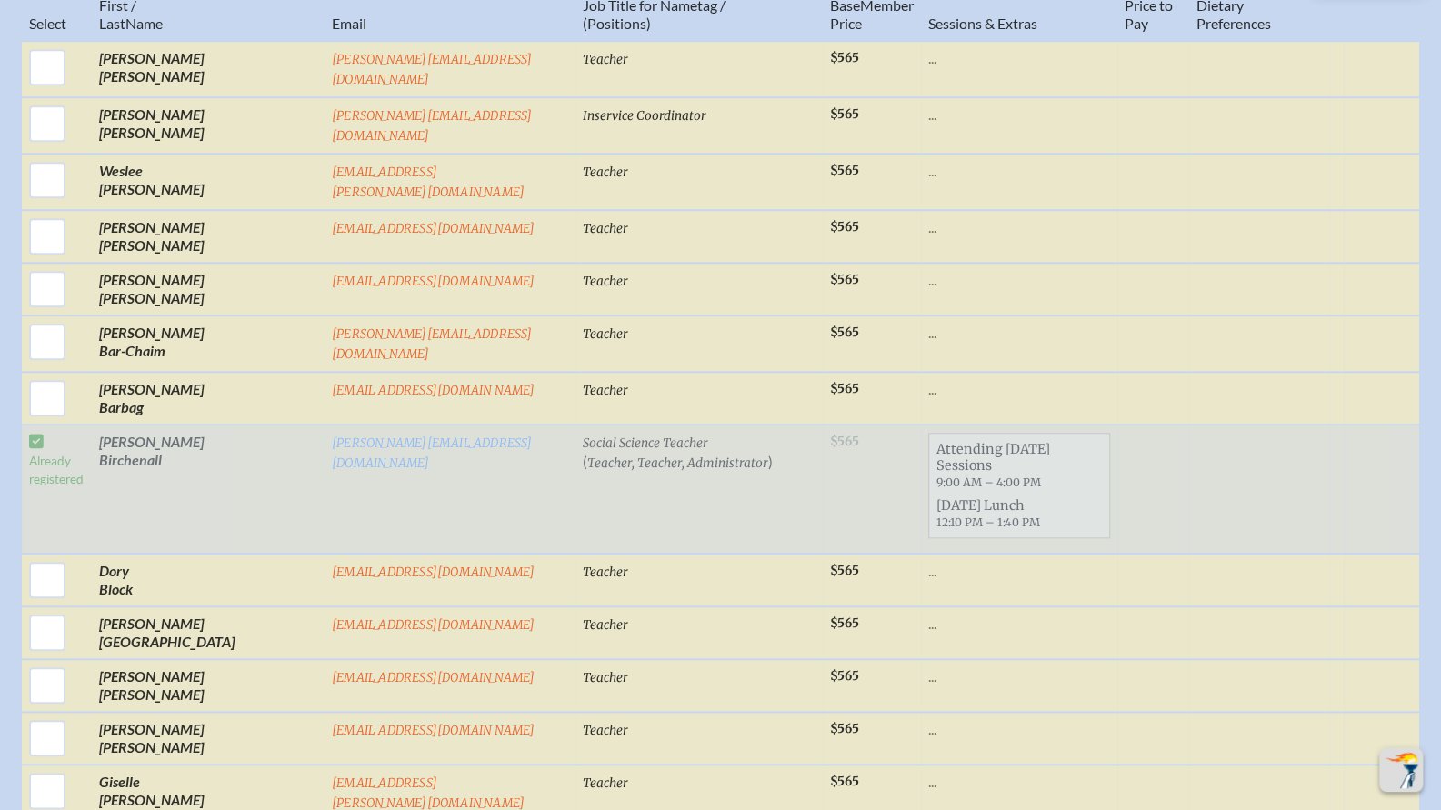
scroll to position [853, 0]
click at [929, 491] on span "[DATE] Lunch 12:10 PM – 1:40 PM" at bounding box center [1019, 511] width 180 height 40
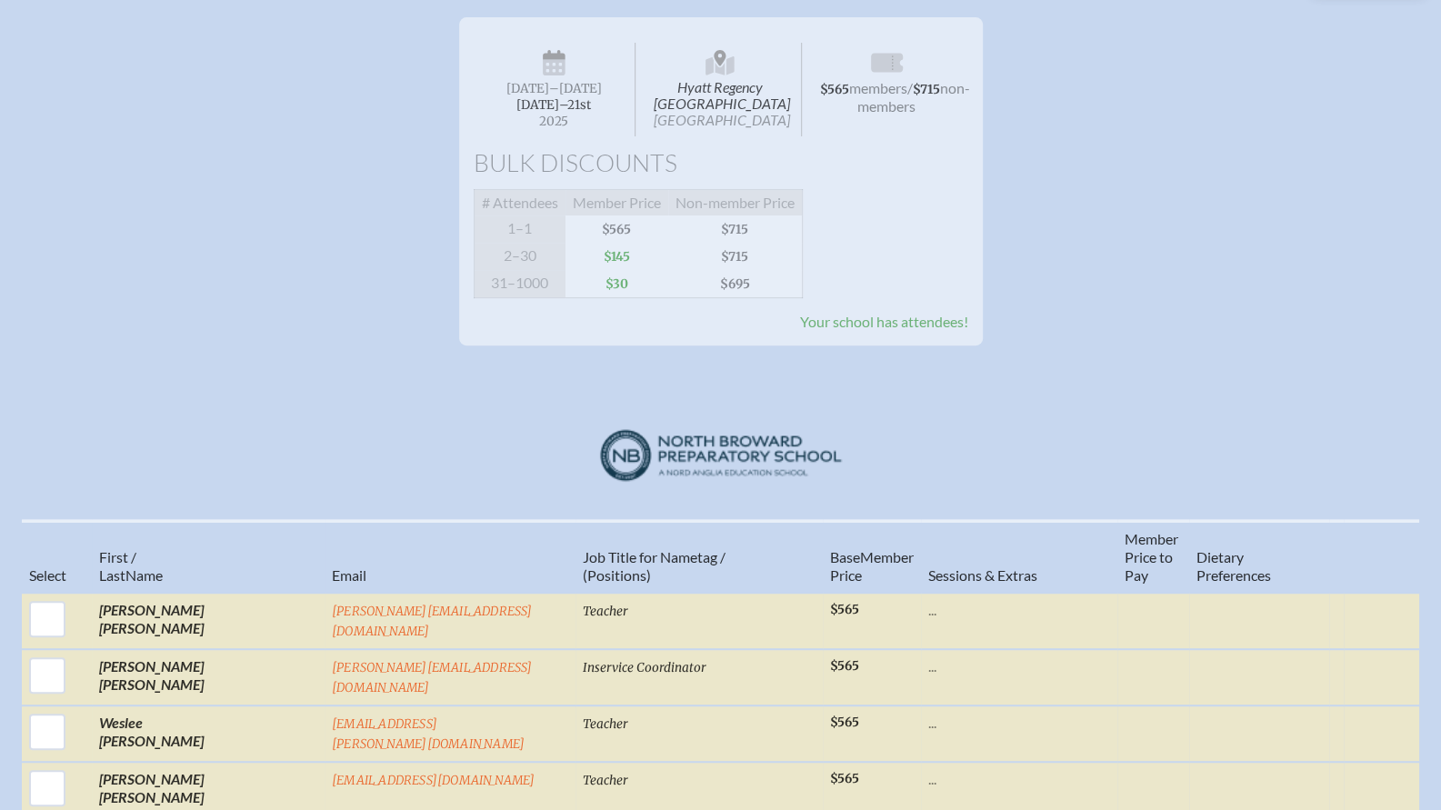
scroll to position [0, 0]
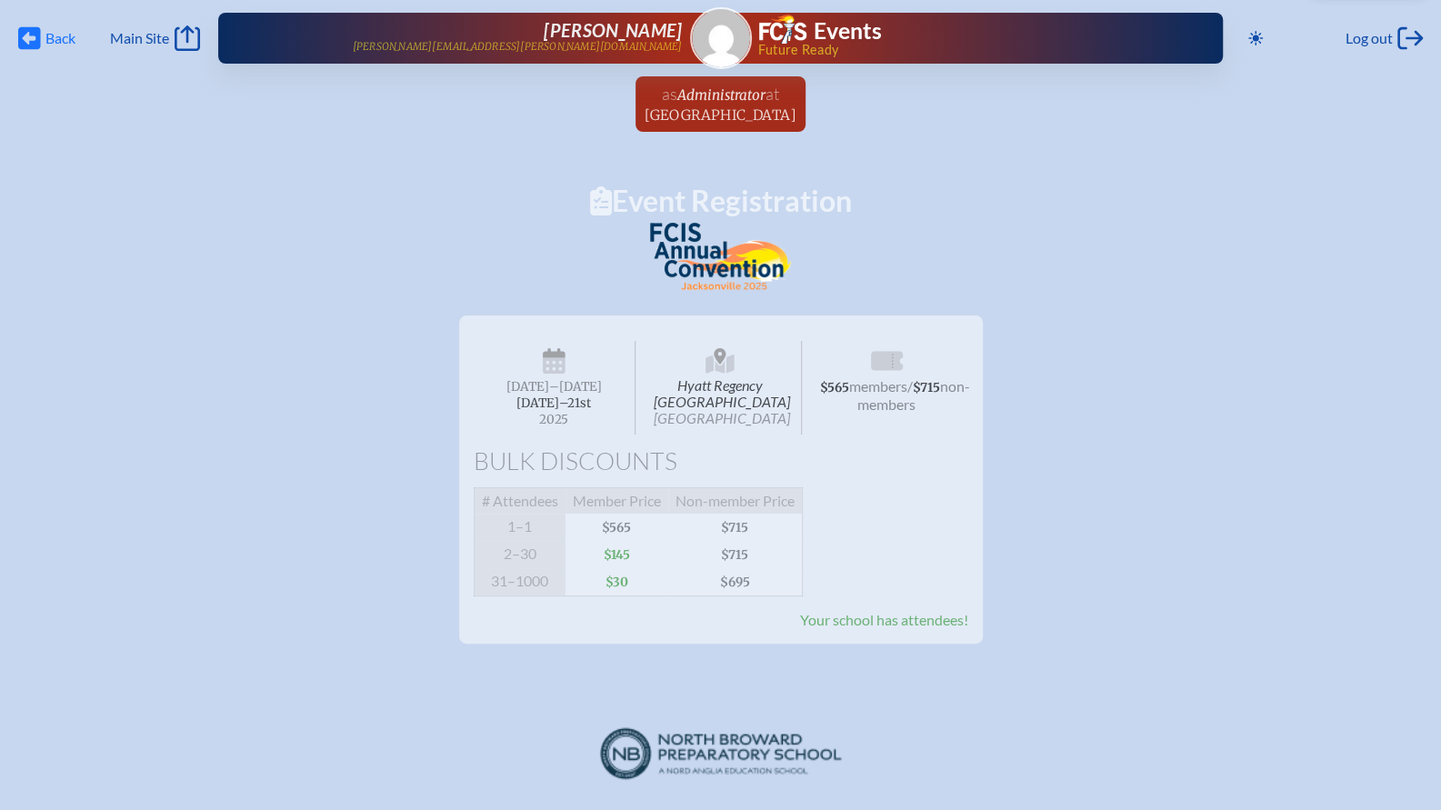
click at [50, 39] on span "Back" at bounding box center [60, 38] width 30 height 18
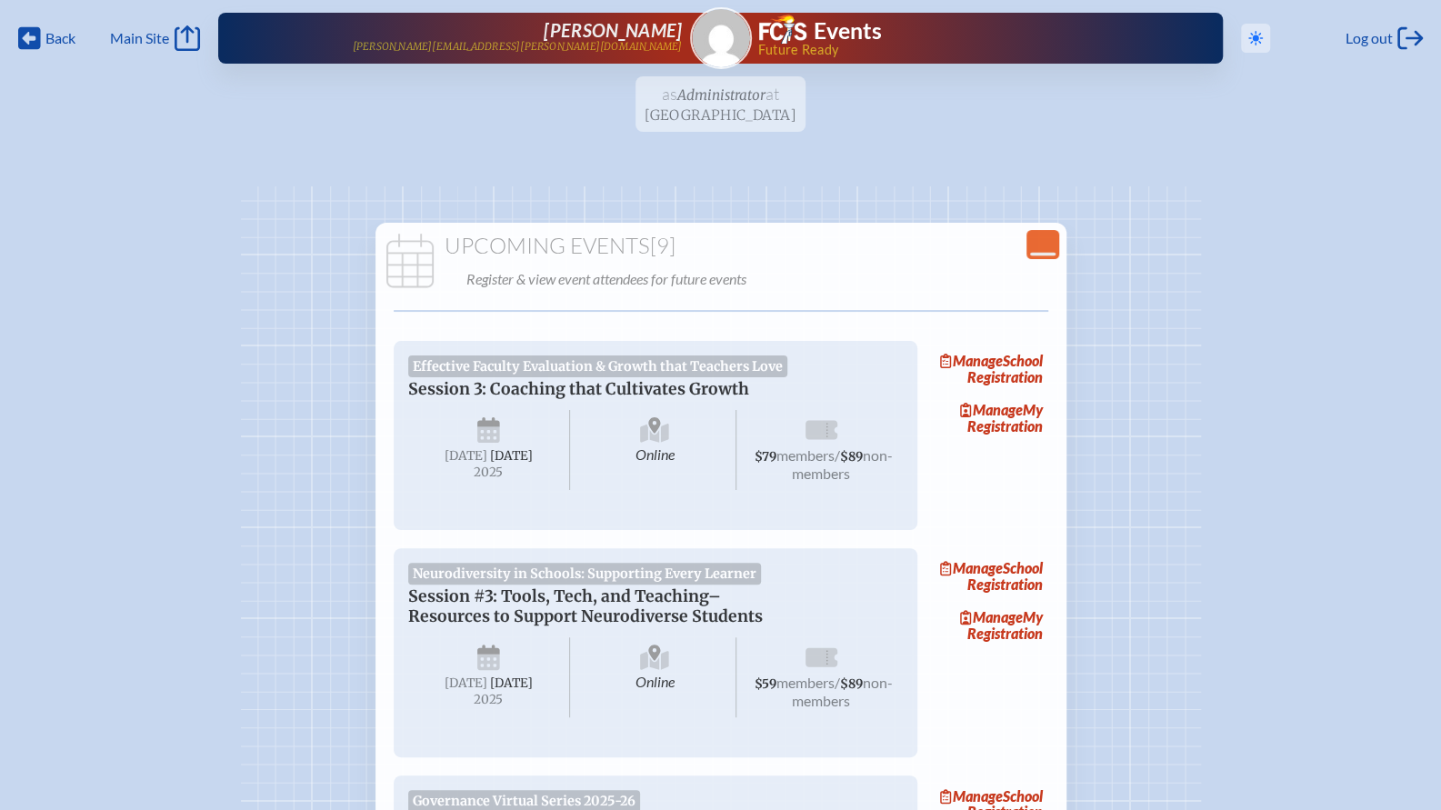
click at [1248, 38] on icon "Toggle to Dark Mode" at bounding box center [1255, 38] width 15 height 15
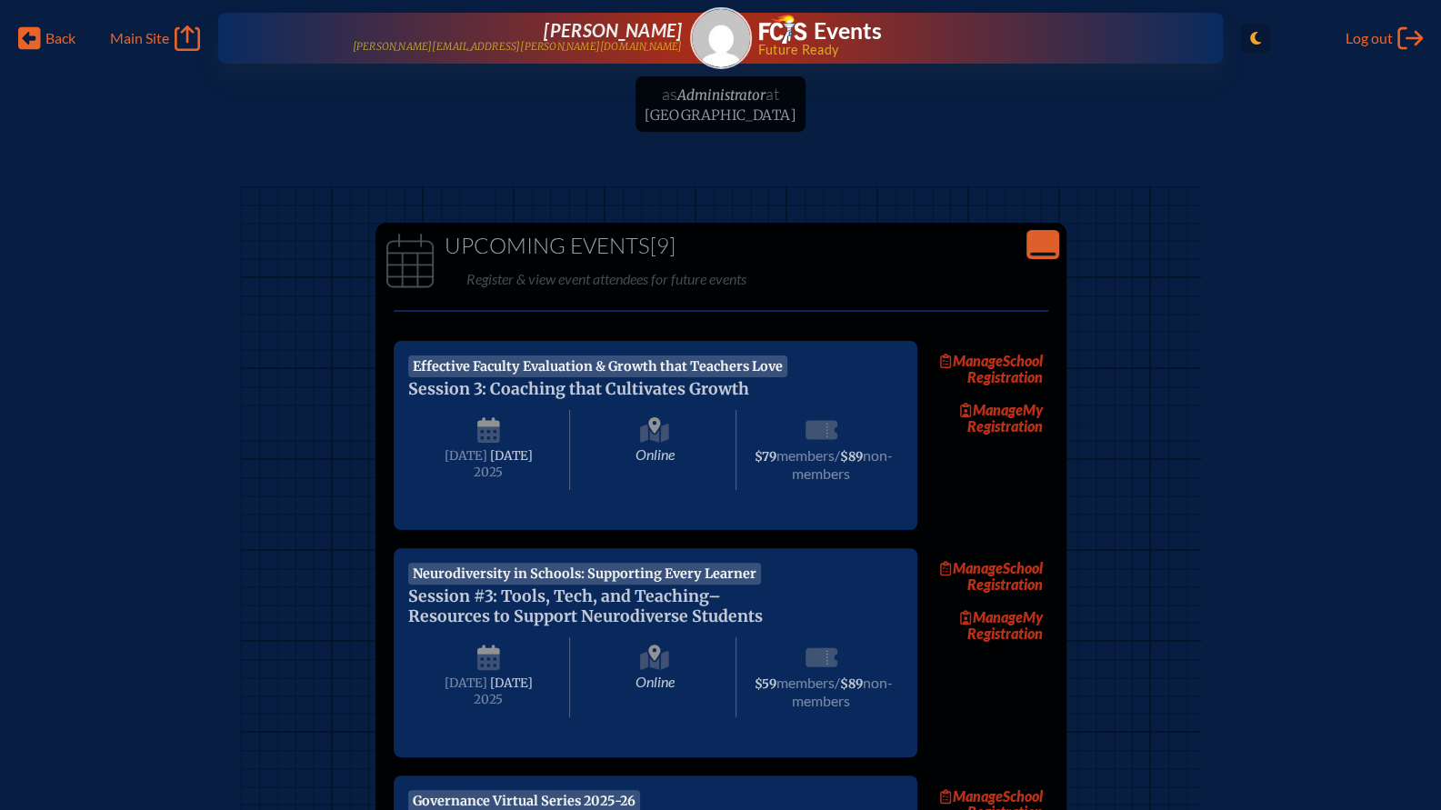
click at [1250, 38] on icon "Toggle to Light Mode" at bounding box center [1255, 38] width 11 height 15
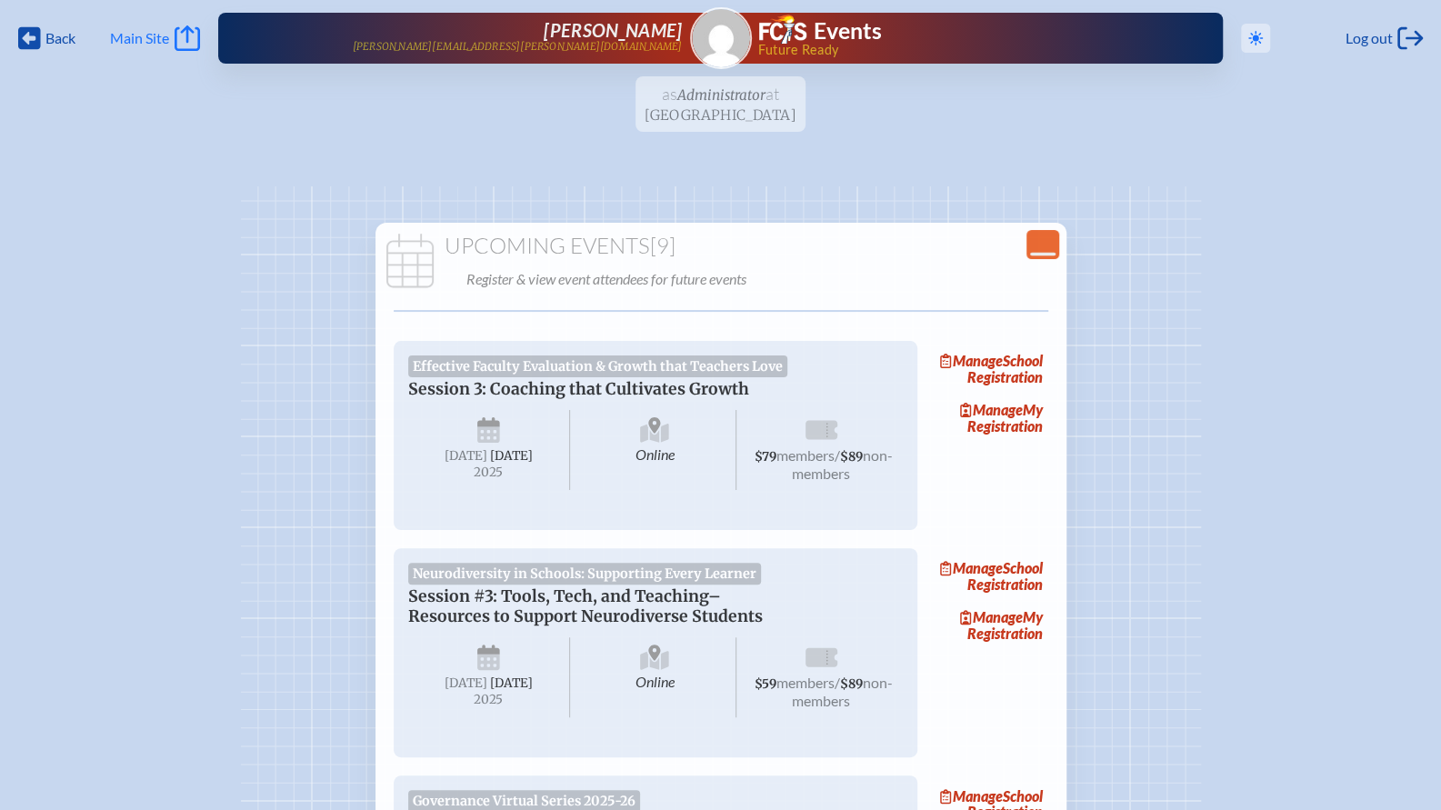
click at [169, 43] on span "Main Site" at bounding box center [139, 38] width 59 height 18
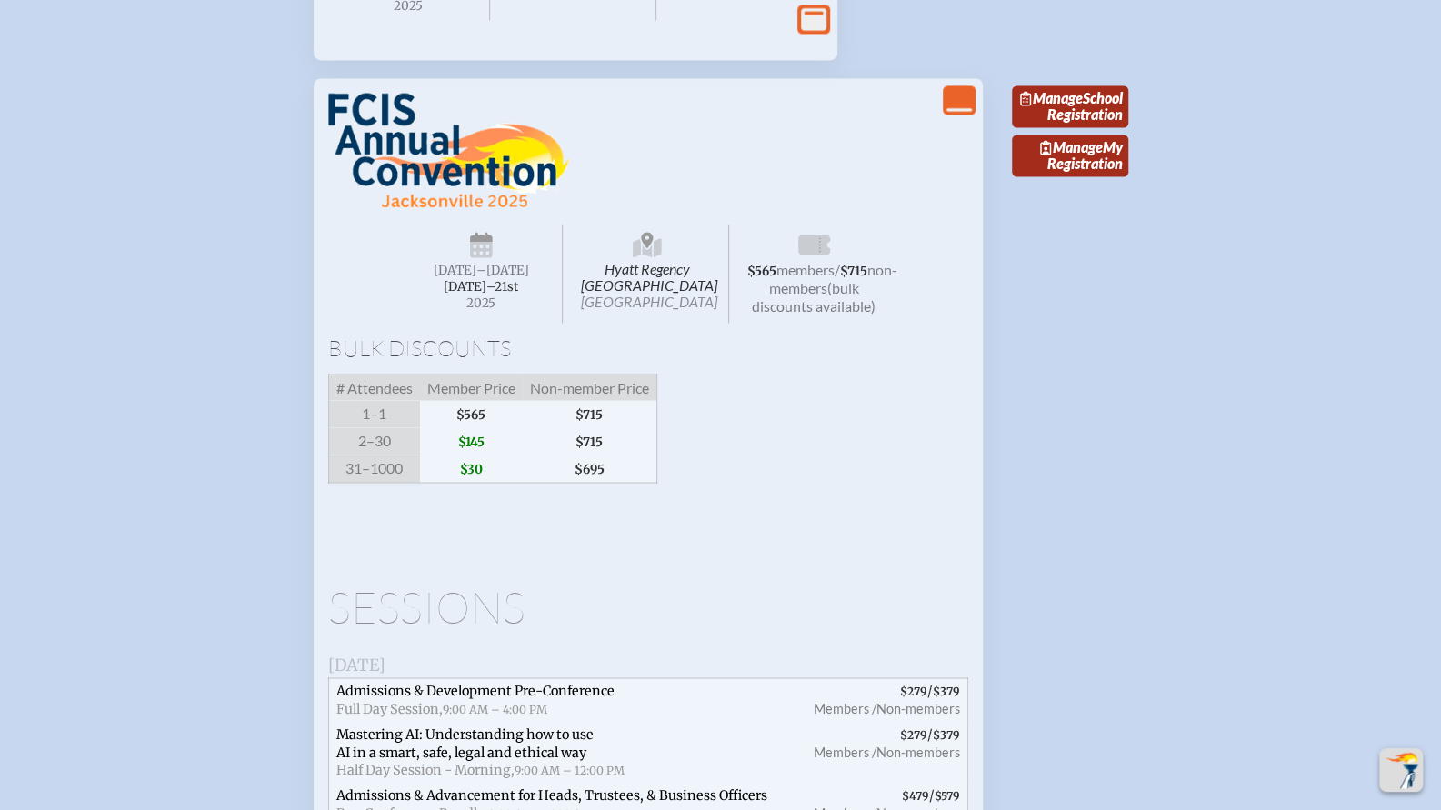
scroll to position [1786, 0]
click at [624, 317] on span "Hyatt Regency [GEOGRAPHIC_DATA] [GEOGRAPHIC_DATA]" at bounding box center [647, 273] width 163 height 98
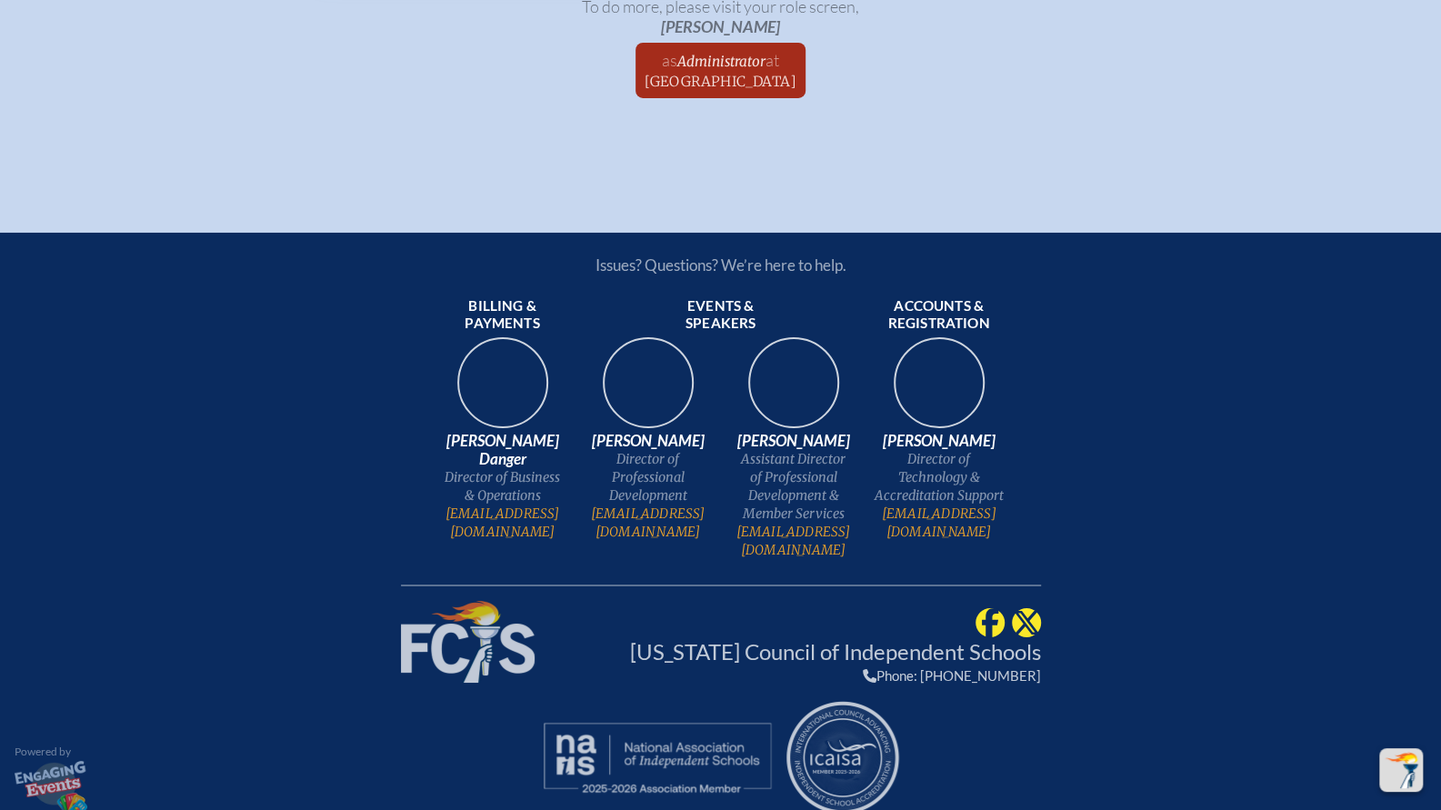
scroll to position [3885, 0]
